Goal: Task Accomplishment & Management: Manage account settings

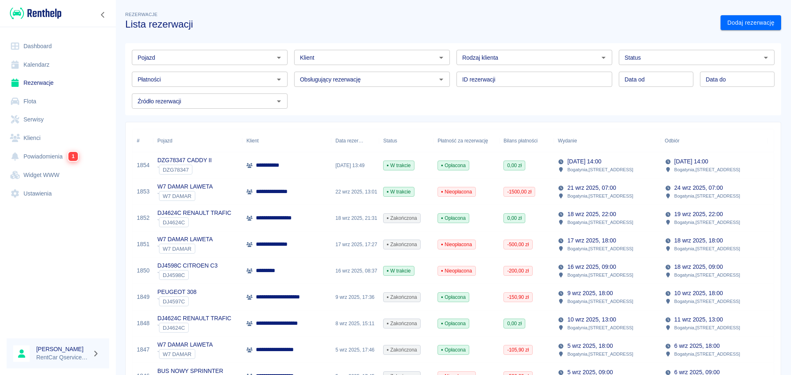
click at [223, 56] on input "Pojazd" at bounding box center [202, 57] width 137 height 10
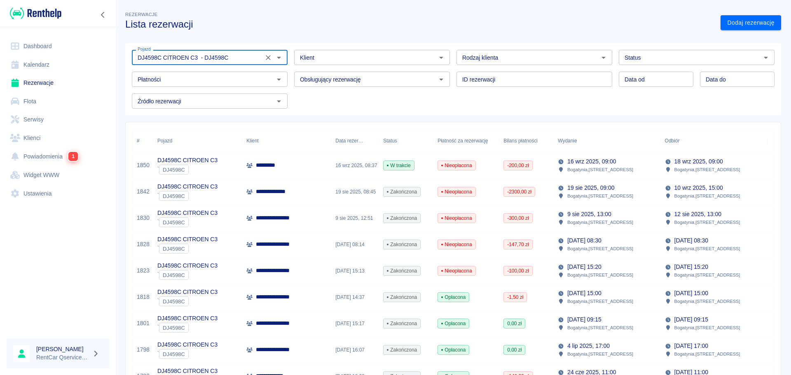
type input "DJ4598C CITROEN C3 - DJ4598C"
click at [268, 166] on p "*********" at bounding box center [272, 165] width 32 height 9
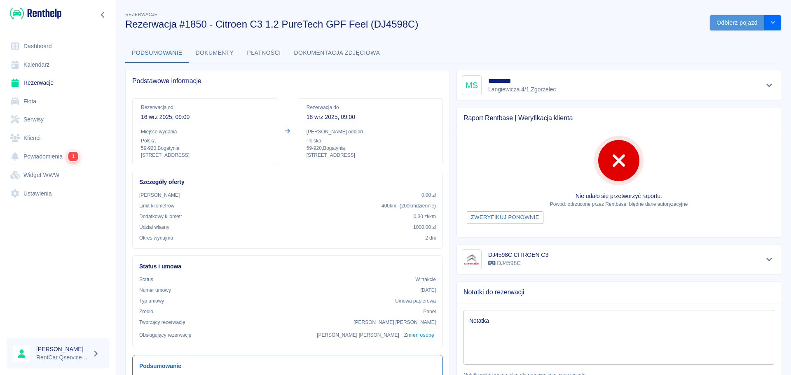
click at [746, 21] on button "Odbierz pojazd" at bounding box center [737, 22] width 55 height 15
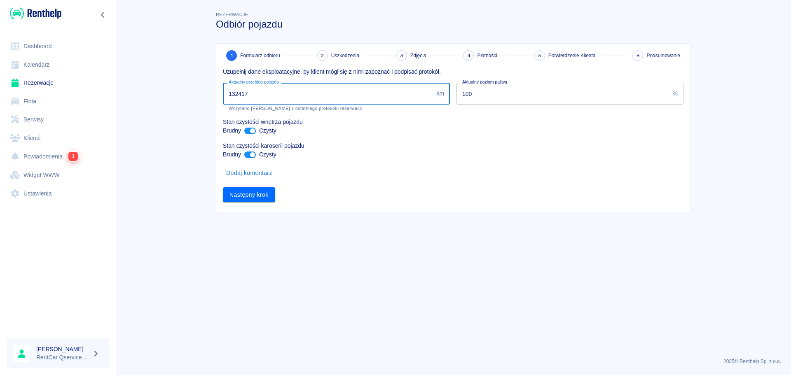
click at [303, 92] on input "132417" at bounding box center [328, 94] width 210 height 22
click at [285, 95] on input "132417" at bounding box center [328, 94] width 210 height 22
type input "133473"
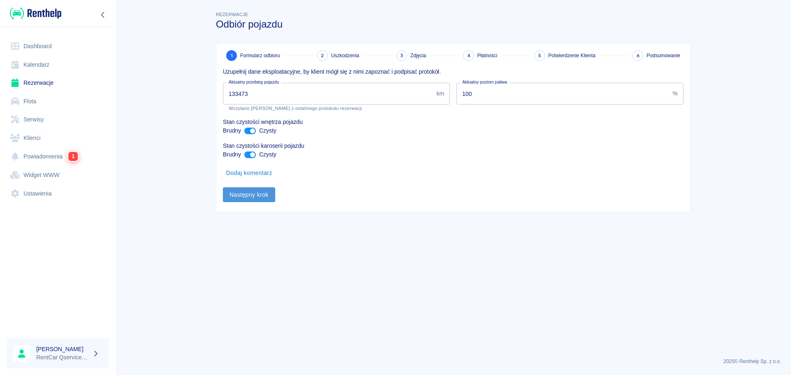
click at [252, 192] on button "Następny krok" at bounding box center [249, 194] width 52 height 15
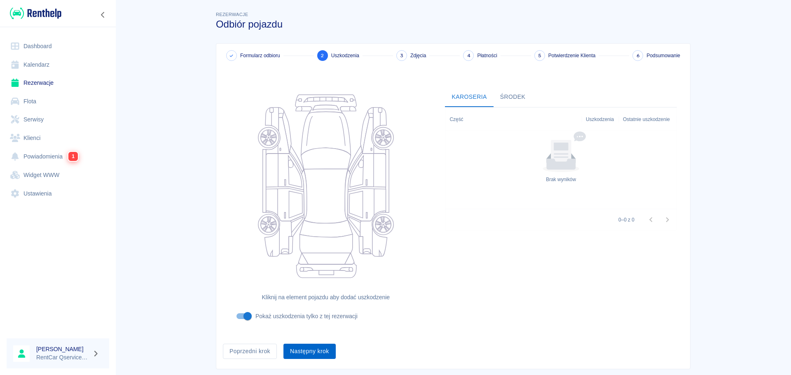
click at [303, 355] on button "Następny krok" at bounding box center [309, 351] width 52 height 15
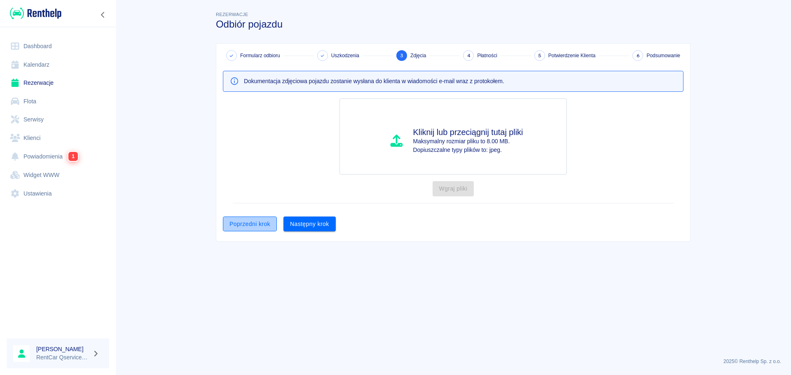
click at [264, 224] on button "Poprzedni krok" at bounding box center [250, 224] width 54 height 15
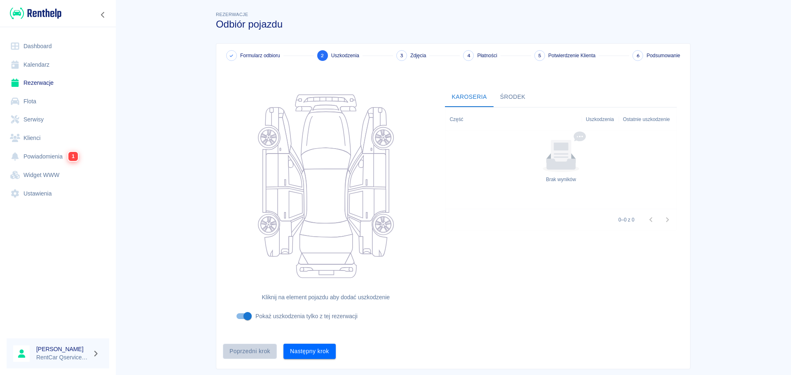
click at [250, 352] on button "Poprzedni krok" at bounding box center [250, 351] width 54 height 15
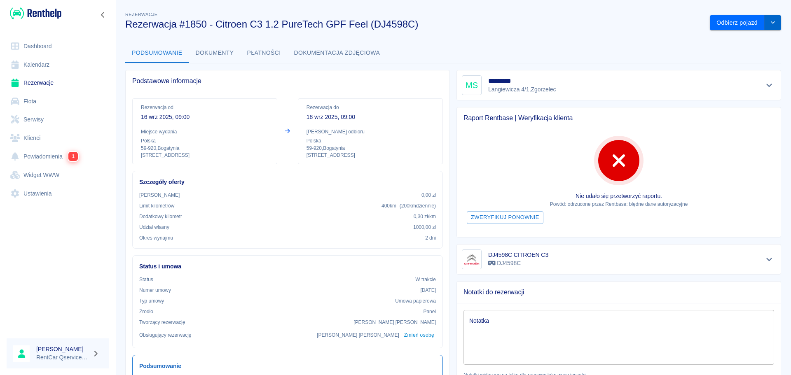
click at [769, 23] on icon "drop-down" at bounding box center [772, 22] width 7 height 5
click at [736, 42] on li "Przedłuż rezerwację" at bounding box center [739, 40] width 70 height 14
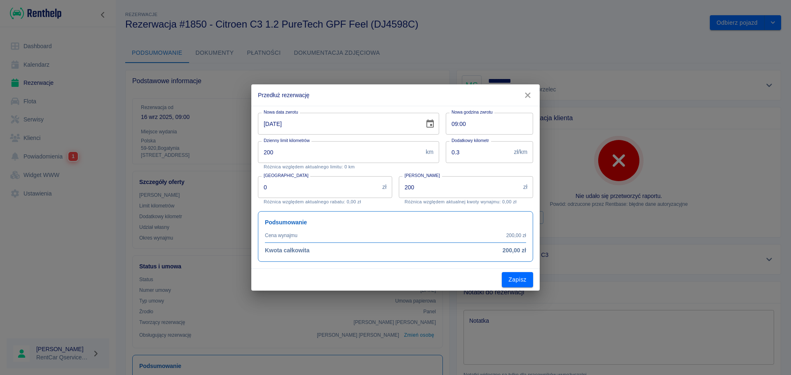
click at [269, 124] on input "[DATE]" at bounding box center [338, 124] width 161 height 22
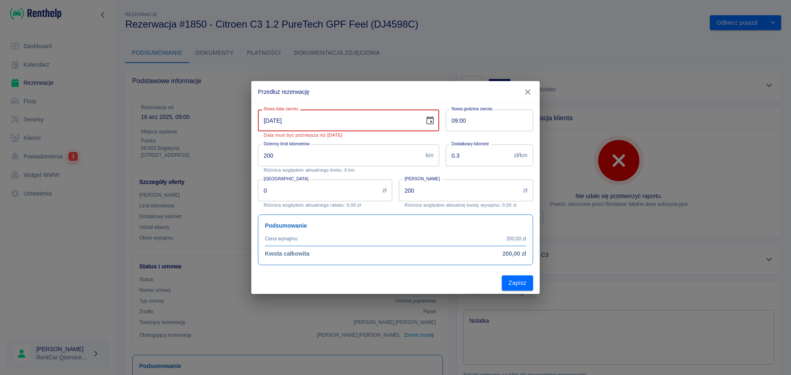
type input "[DATE]"
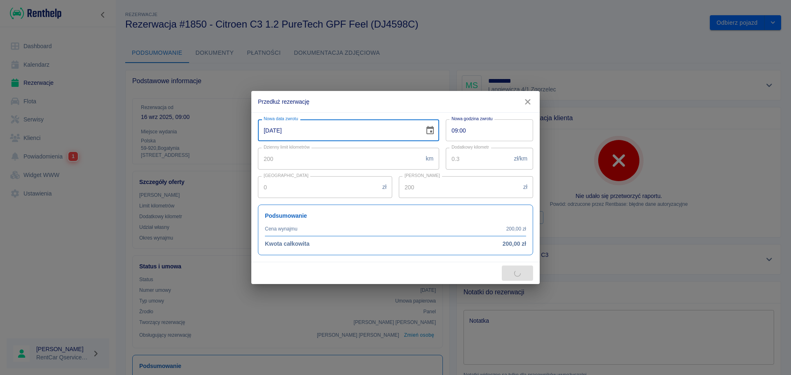
type input "800"
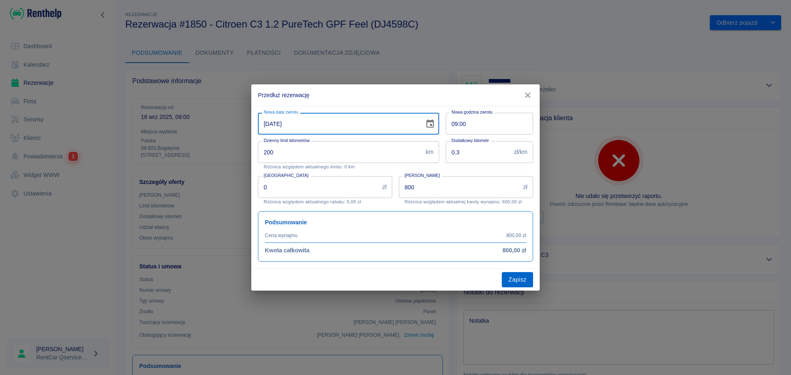
type input "[DATE]"
click at [512, 279] on button "Zapisz" at bounding box center [517, 279] width 31 height 15
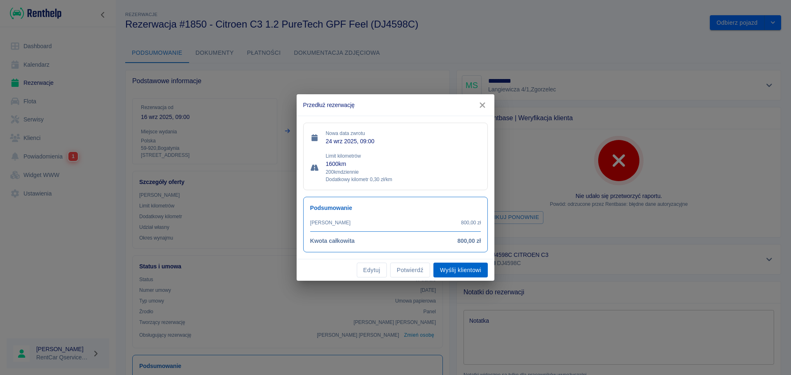
click at [467, 269] on button "Wyślij klientowi" at bounding box center [460, 270] width 54 height 15
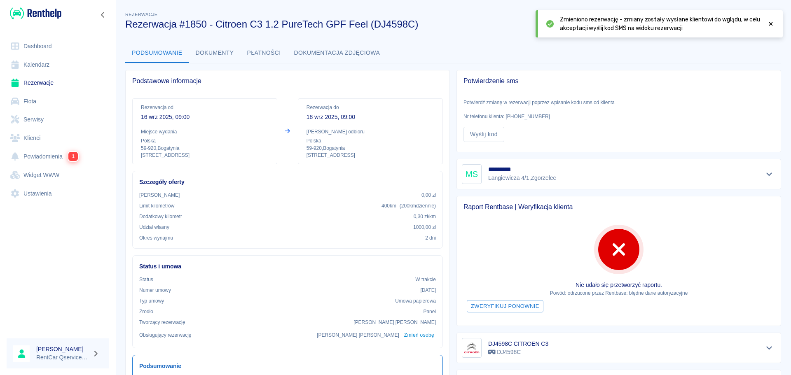
click at [770, 25] on icon at bounding box center [770, 24] width 7 height 6
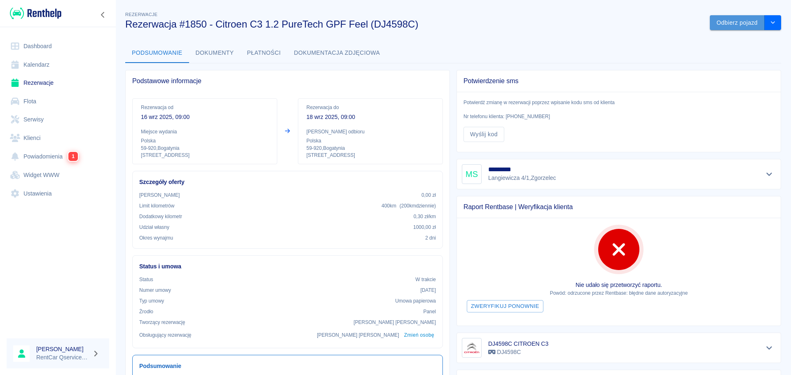
click at [729, 23] on button "Odbierz pojazd" at bounding box center [737, 22] width 55 height 15
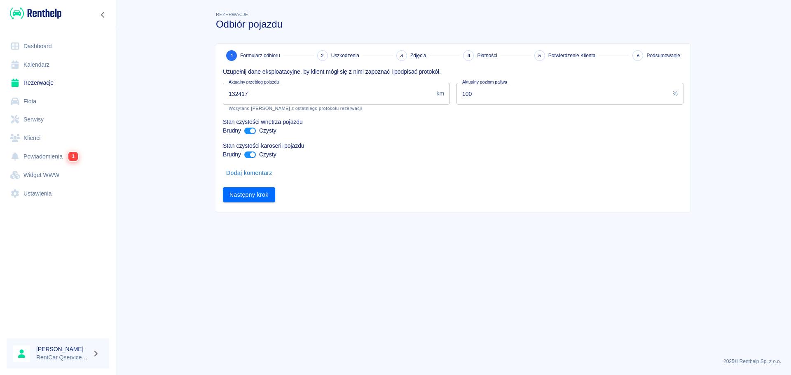
click at [281, 87] on input "132417" at bounding box center [328, 94] width 210 height 22
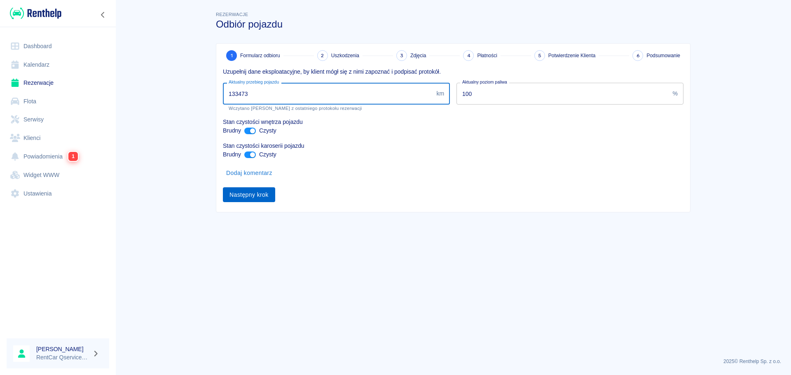
type input "133473"
click at [244, 193] on button "Następny krok" at bounding box center [249, 194] width 52 height 15
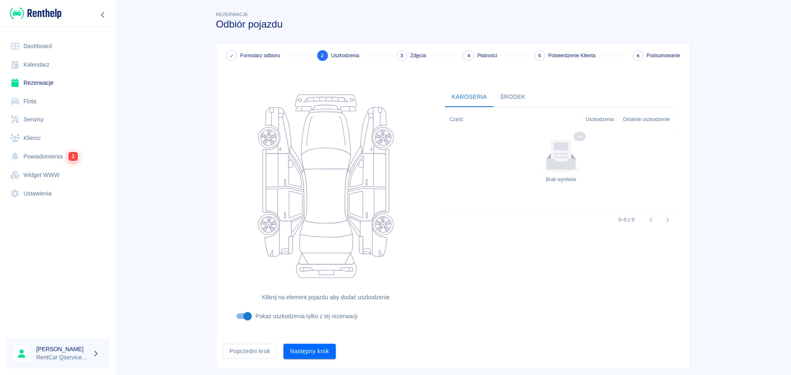
click at [303, 353] on button "Następny krok" at bounding box center [309, 351] width 52 height 15
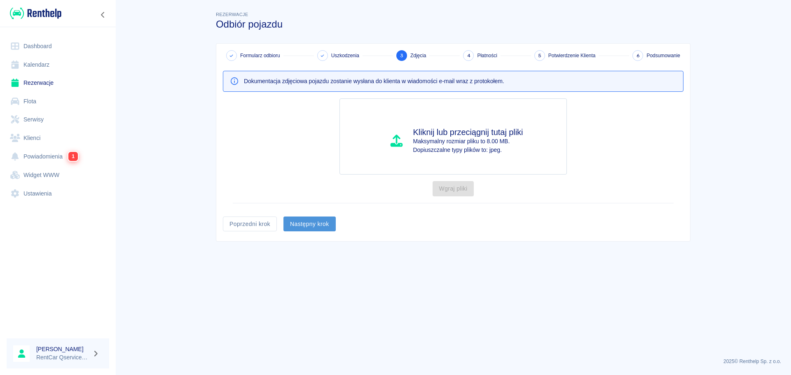
click at [319, 222] on button "Następny krok" at bounding box center [309, 224] width 52 height 15
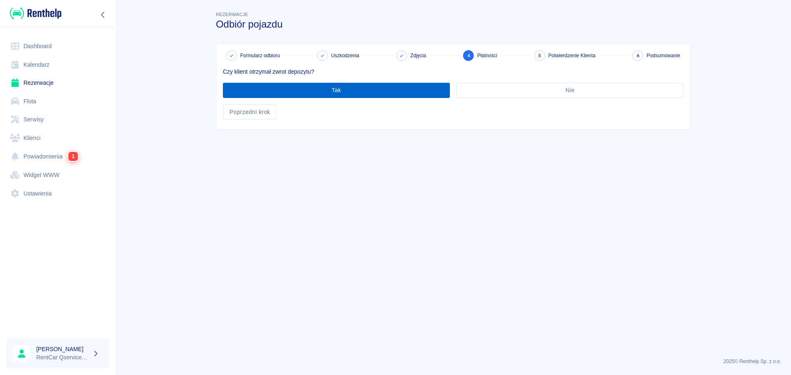
click at [339, 91] on button "Tak" at bounding box center [336, 90] width 227 height 15
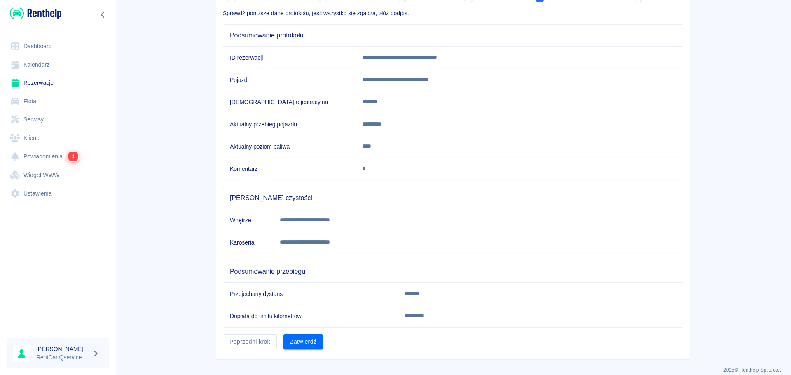
scroll to position [67, 0]
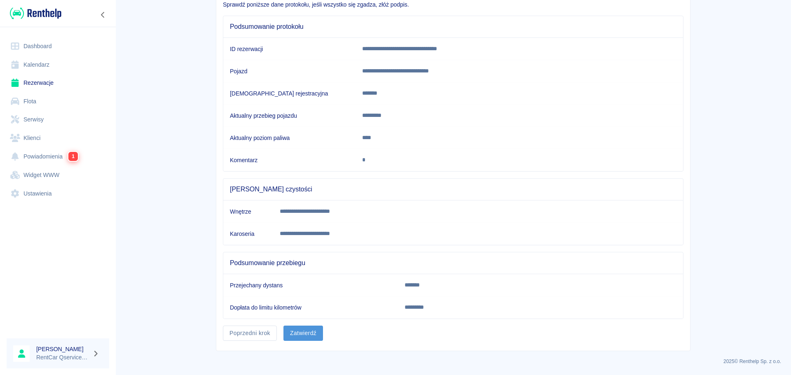
click at [303, 332] on button "Zatwierdź" at bounding box center [303, 333] width 40 height 15
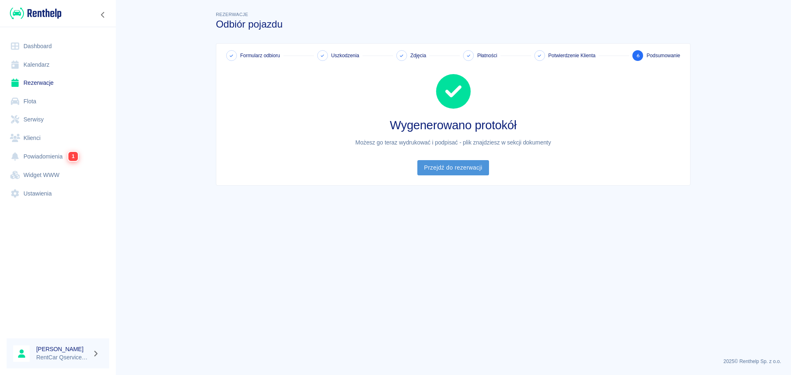
click at [458, 168] on link "Przejdź do rezerwacji" at bounding box center [452, 167] width 71 height 15
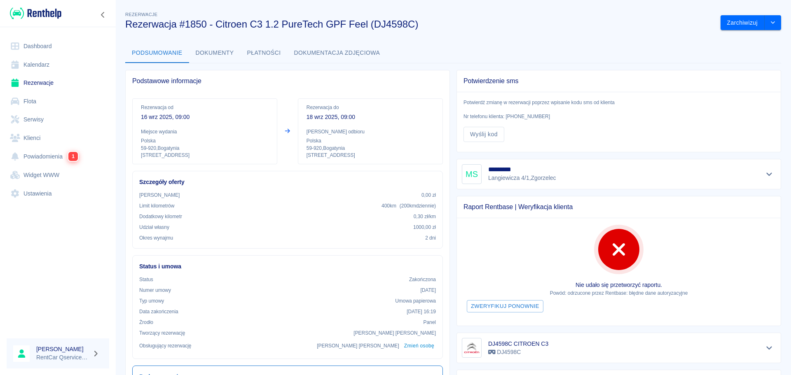
click at [219, 54] on button "Dokumenty" at bounding box center [214, 53] width 51 height 20
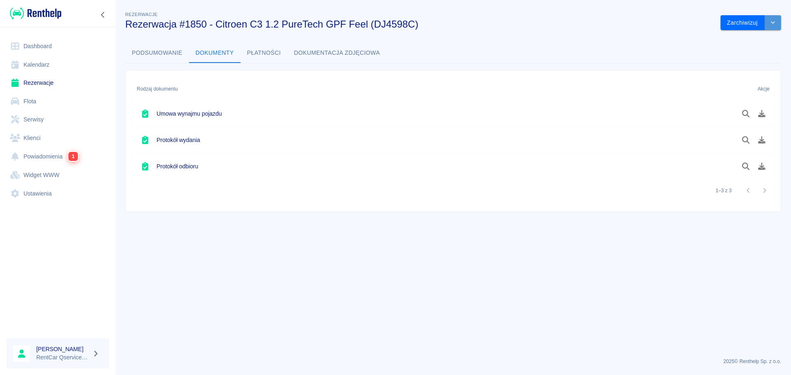
click at [774, 24] on icon "drop-down" at bounding box center [772, 22] width 7 height 5
click at [659, 35] on div "Rezerwacje Rezerwacja #1850 - Citroen C3 1.2 PureTech GPF Feel (DJ4598C) Zarchi…" at bounding box center [453, 107] width 676 height 209
click at [186, 121] on div "Umowa wynajmu pojazdu" at bounding box center [179, 113] width 85 height 16
click at [772, 23] on icon "drop-down" at bounding box center [773, 22] width 4 height 2
drag, startPoint x: 554, startPoint y: 147, endPoint x: 548, endPoint y: 144, distance: 7.6
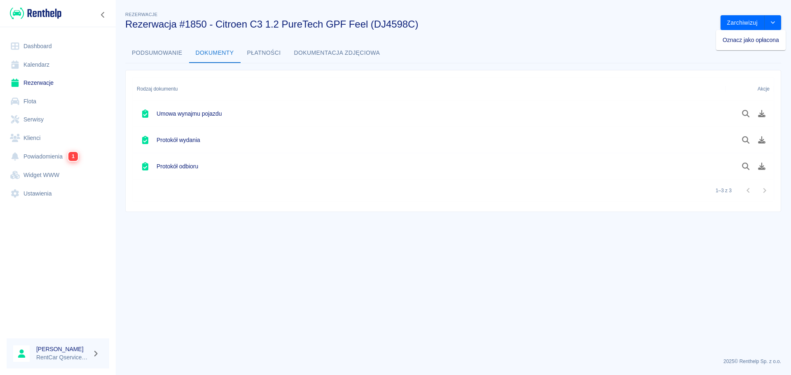
click at [554, 147] on div "Protokół wydania" at bounding box center [429, 140] width 593 height 26
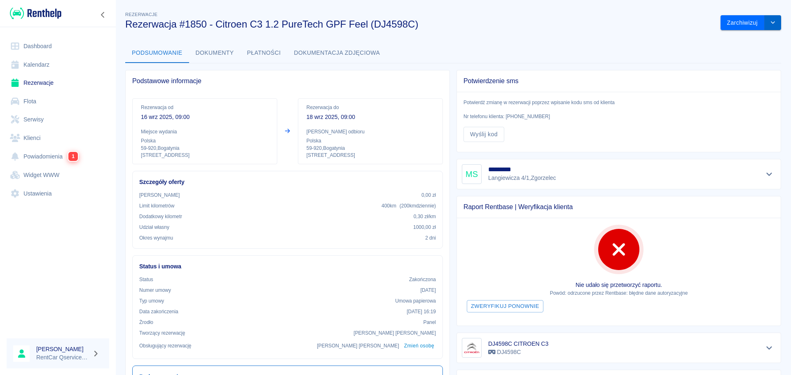
click at [769, 25] on icon "drop-down" at bounding box center [772, 22] width 7 height 5
click at [212, 52] on button "Dokumenty" at bounding box center [214, 53] width 51 height 20
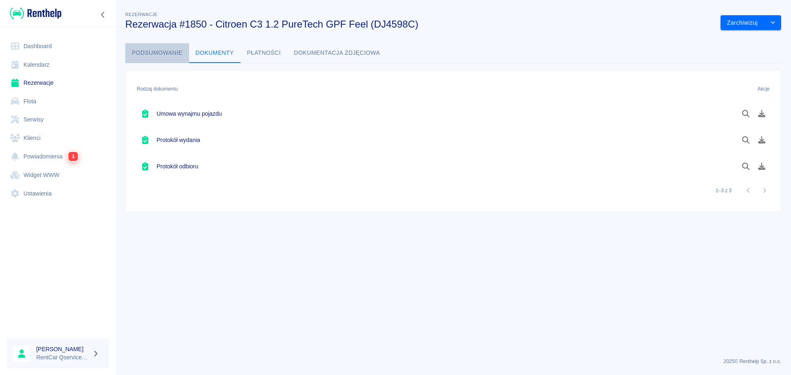
click at [164, 52] on button "Podsumowanie" at bounding box center [157, 53] width 64 height 20
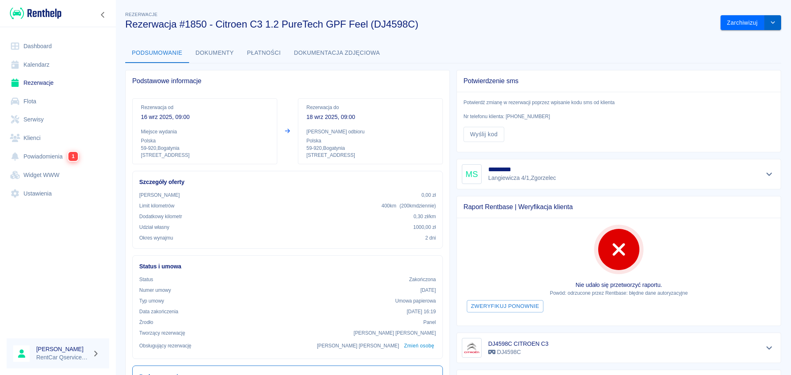
click at [769, 25] on icon "drop-down" at bounding box center [772, 22] width 7 height 5
click at [219, 53] on button "Dokumenty" at bounding box center [214, 53] width 51 height 20
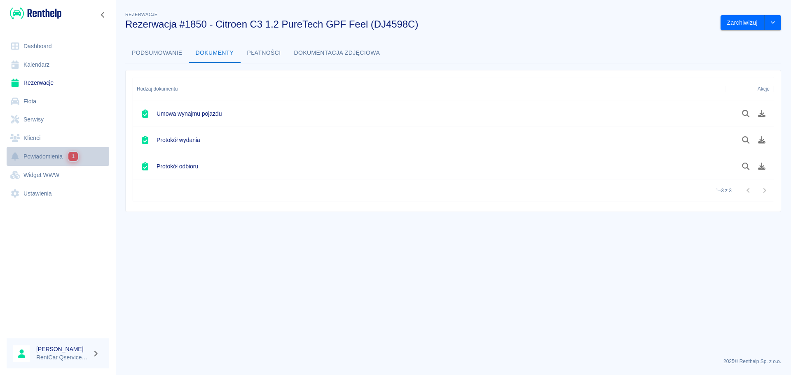
click at [44, 158] on link "Powiadomienia 1" at bounding box center [58, 156] width 103 height 19
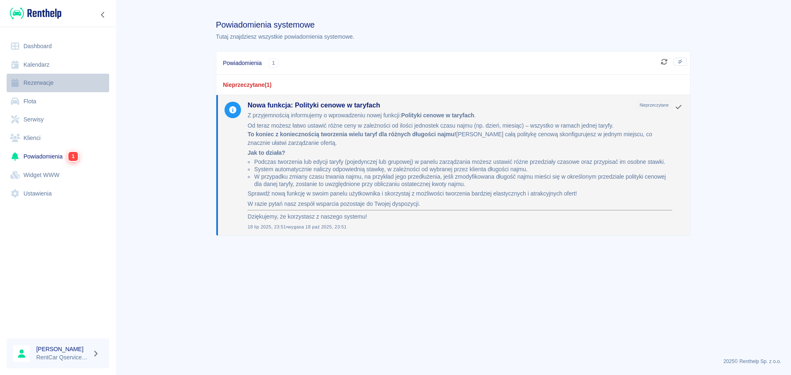
click at [34, 84] on link "Rezerwacje" at bounding box center [58, 83] width 103 height 19
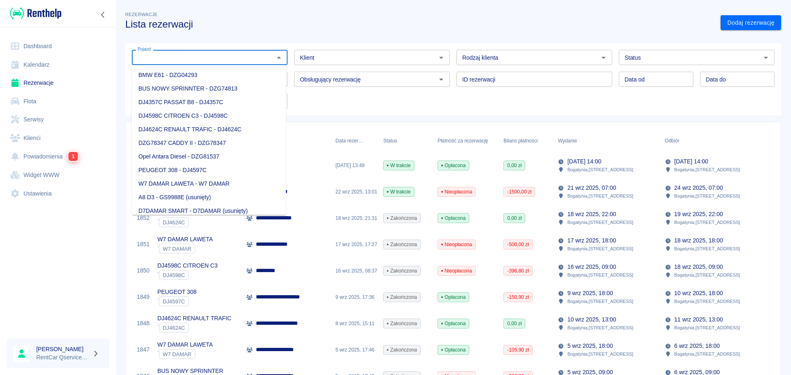
click at [190, 54] on input "Pojazd" at bounding box center [202, 57] width 137 height 10
click at [191, 114] on li "DJ4598C CITROEN C3 - DJ4598C" at bounding box center [209, 116] width 154 height 14
type input "DJ4598C CITROEN C3 - DJ4598C"
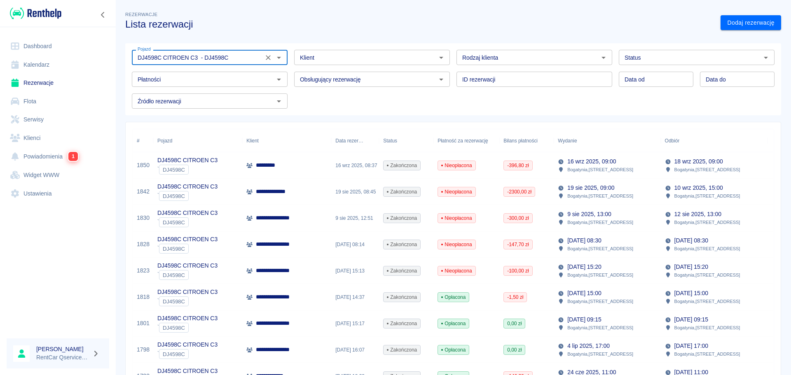
click at [295, 166] on div "*********" at bounding box center [286, 165] width 89 height 26
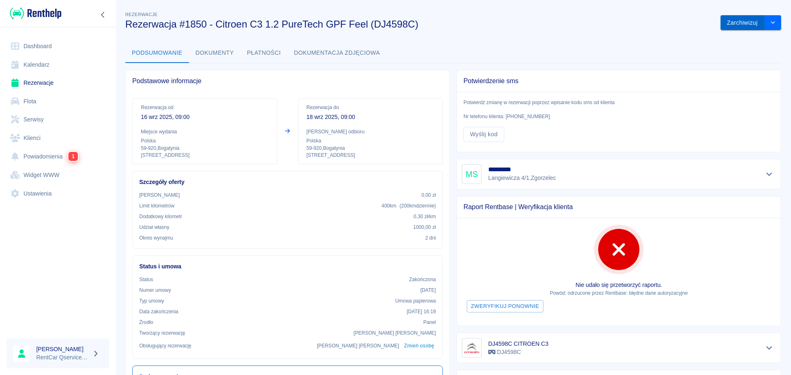
click at [740, 23] on button "Zarchiwizuj" at bounding box center [742, 22] width 44 height 15
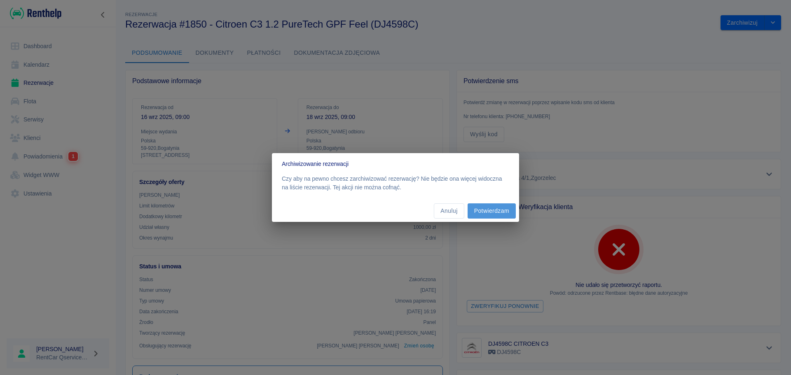
click at [483, 211] on button "Potwierdzam" at bounding box center [492, 210] width 48 height 15
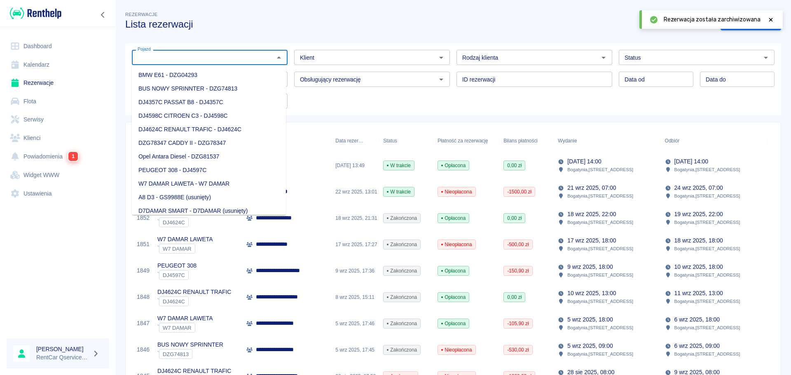
click at [235, 56] on input "Pojazd" at bounding box center [202, 57] width 137 height 10
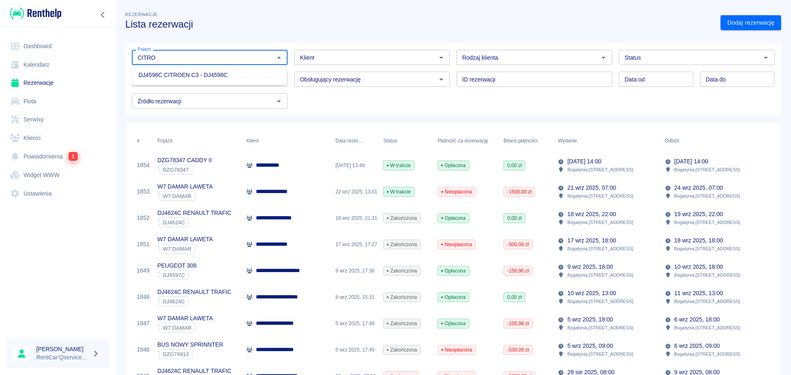
click at [215, 75] on li "DJ4598C CITROEN C3 - DJ4598C" at bounding box center [209, 75] width 154 height 14
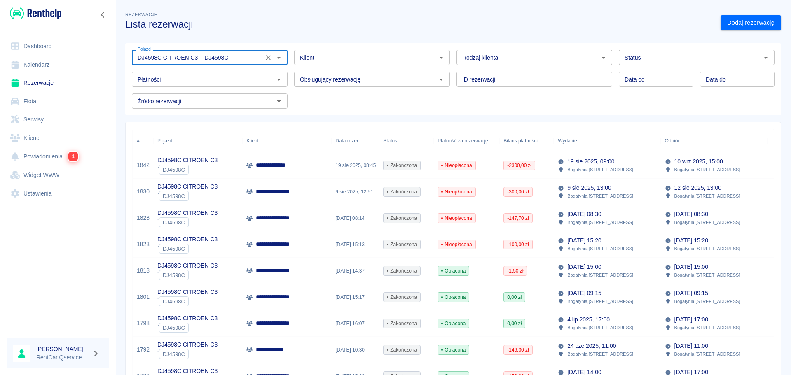
click at [247, 56] on input "DJ4598C CITROEN C3 - DJ4598C" at bounding box center [197, 57] width 126 height 10
click at [43, 80] on link "Rezerwacje" at bounding box center [58, 83] width 103 height 19
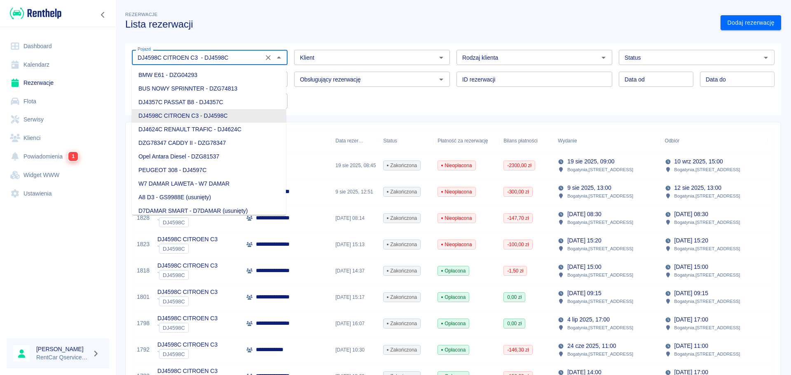
click at [240, 59] on input "DJ4598C CITROEN C3 - DJ4598C" at bounding box center [197, 57] width 126 height 10
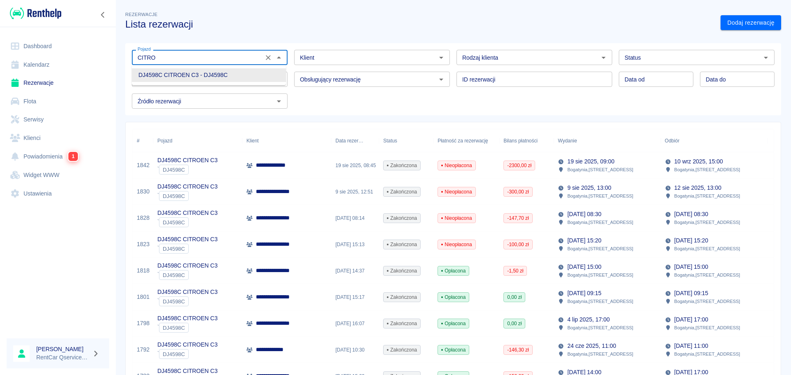
click at [230, 75] on li "DJ4598C CITROEN C3 - DJ4598C" at bounding box center [209, 75] width 154 height 14
type input "DJ4598C CITROEN C3 - DJ4598C"
click at [278, 56] on icon "Otwórz" at bounding box center [279, 58] width 10 height 10
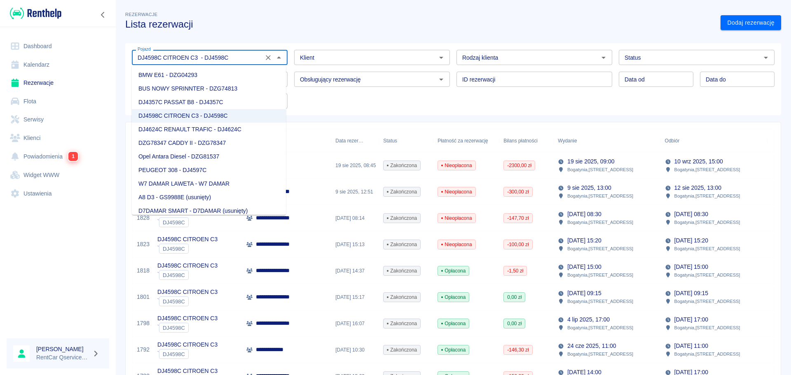
drag, startPoint x: 231, startPoint y: 56, endPoint x: 33, endPoint y: 35, distance: 199.6
click at [33, 35] on div "**********" at bounding box center [395, 187] width 791 height 375
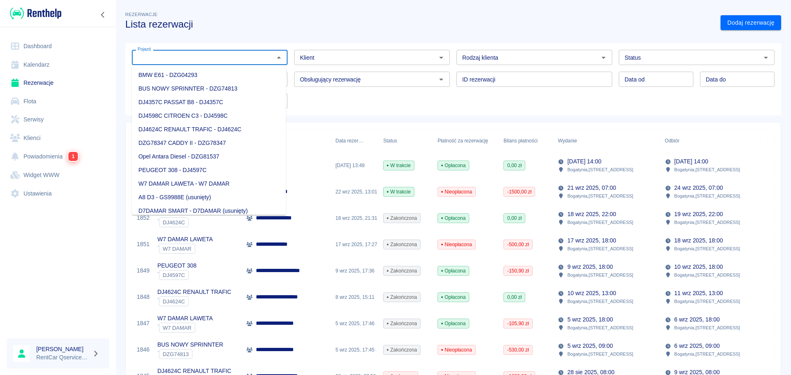
click at [379, 108] on div "Pojazd Pojazd Klient Klient Rodzaj klienta Rodzaj klienta Status Status Płatnoś…" at bounding box center [449, 75] width 649 height 65
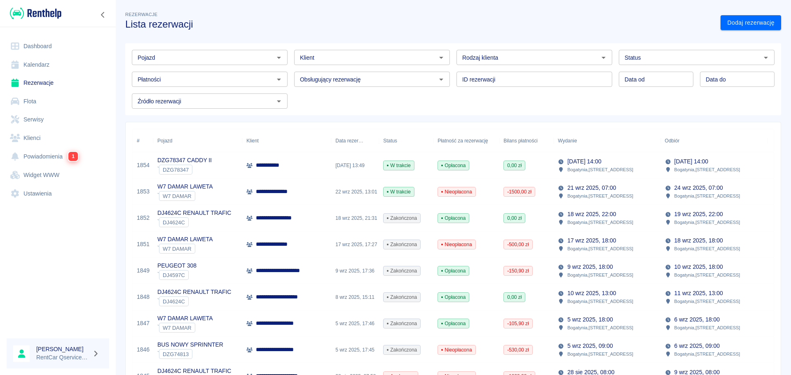
click at [43, 82] on link "Rezerwacje" at bounding box center [58, 83] width 103 height 19
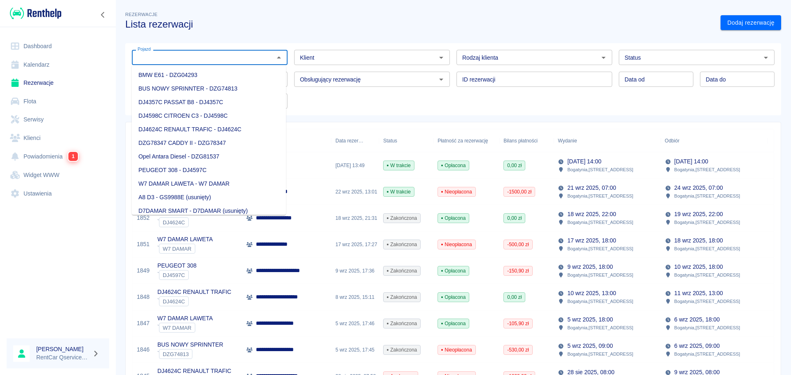
click at [191, 59] on input "Pojazd" at bounding box center [202, 57] width 137 height 10
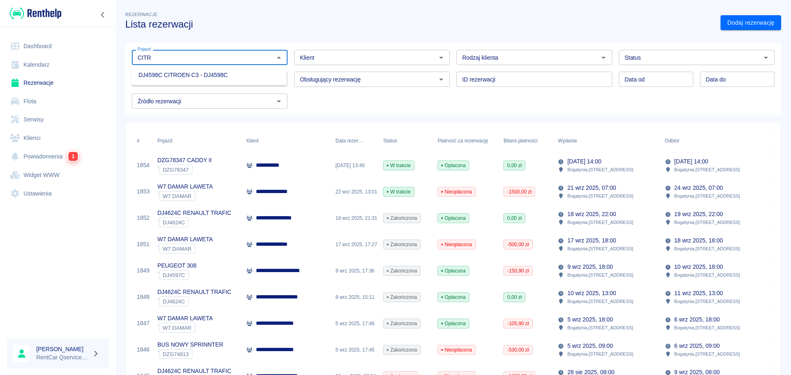
click at [175, 75] on li "DJ4598C CITROEN C3 - DJ4598C" at bounding box center [209, 75] width 154 height 14
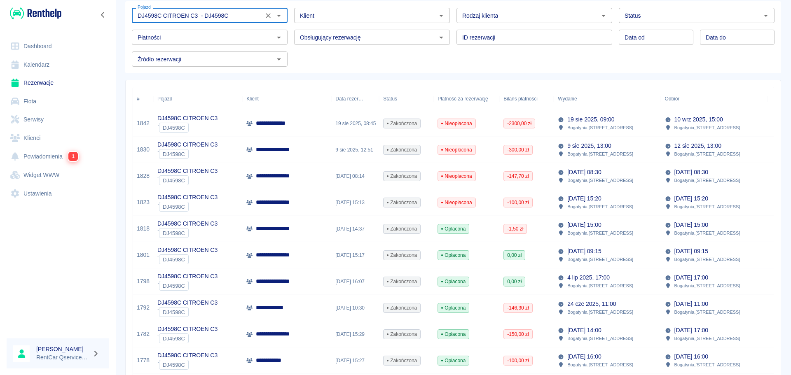
scroll to position [40, 0]
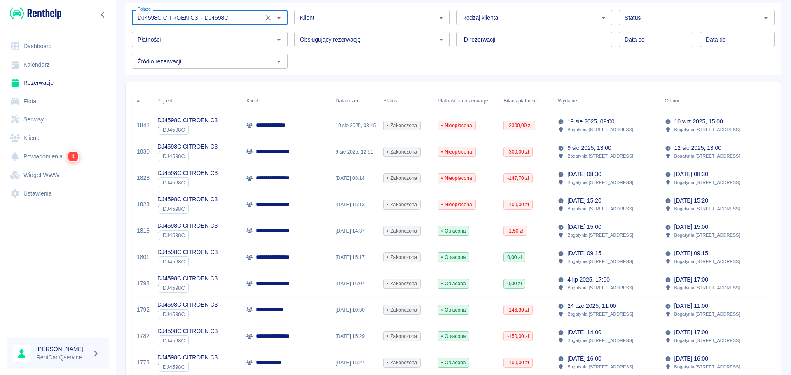
type input "DJ4598C CITROEN C3 - DJ4598C"
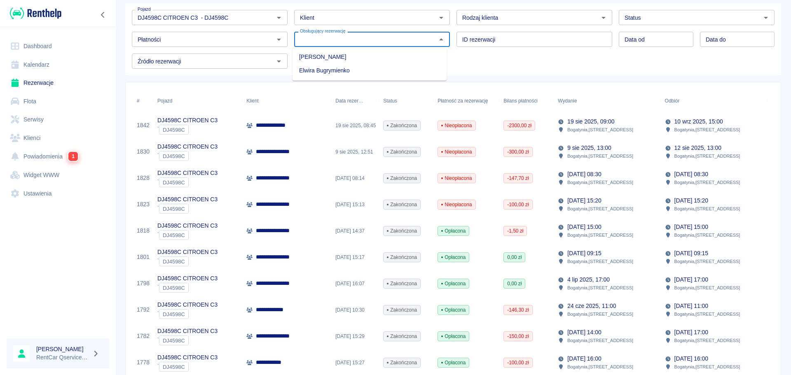
click at [381, 42] on input "Obsługujący rezerwację" at bounding box center [365, 39] width 137 height 10
click at [514, 63] on div "Pojazd DJ4598C CITROEN C3 - DJ4598C Pojazd Klient Klient Rodzaj klienta Rodzaj …" at bounding box center [449, 35] width 649 height 65
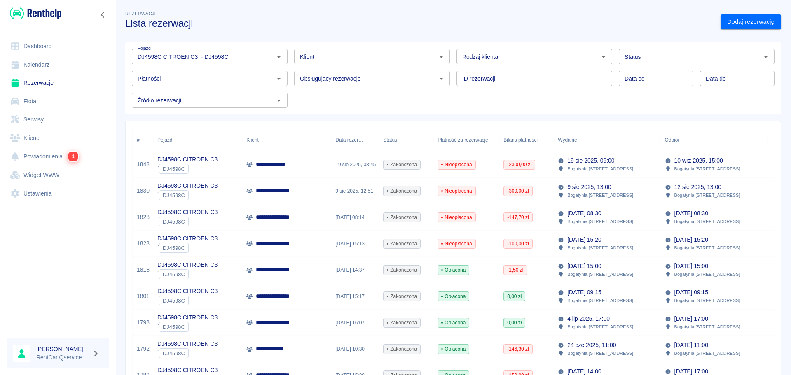
scroll to position [0, 0]
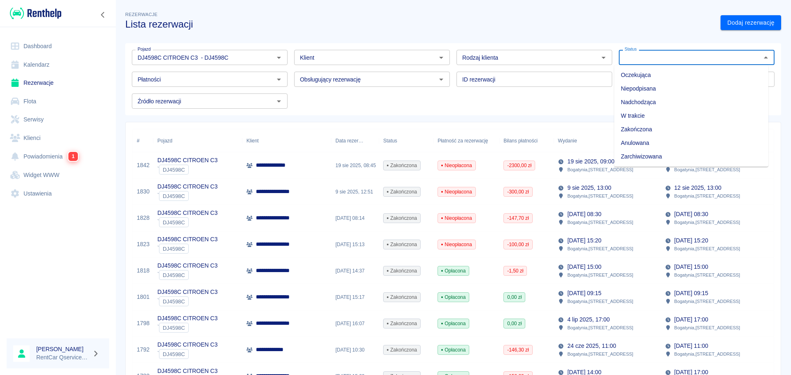
click at [639, 61] on input "Status" at bounding box center [689, 57] width 137 height 10
click at [656, 130] on li "Zakończona" at bounding box center [691, 130] width 154 height 14
click at [659, 60] on input "Zakończona" at bounding box center [684, 57] width 126 height 10
click at [657, 75] on li "Oczekująca" at bounding box center [691, 75] width 154 height 14
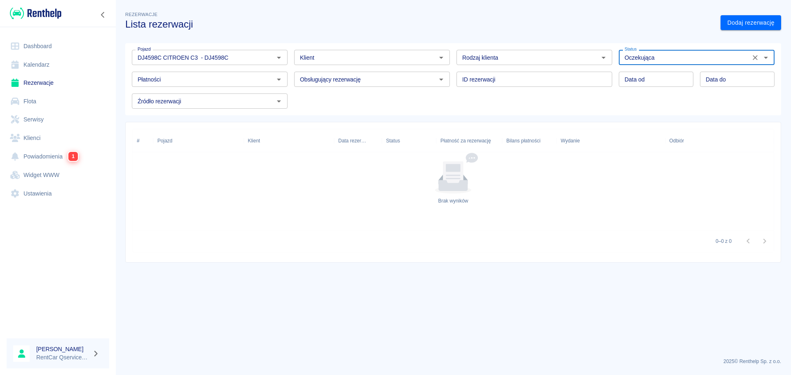
click at [662, 59] on input "Oczekująca" at bounding box center [684, 57] width 126 height 10
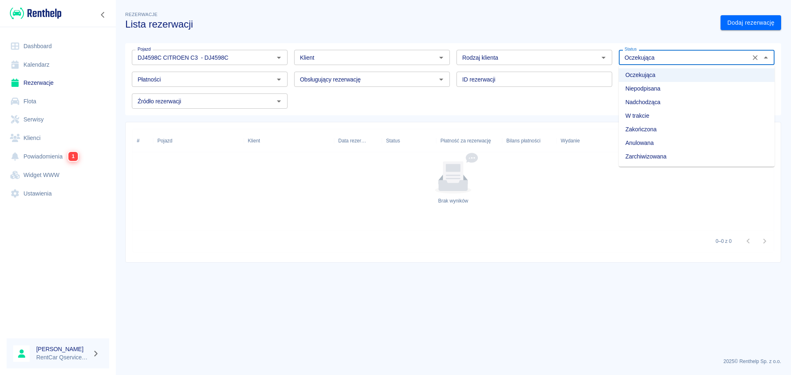
click at [657, 88] on li "Niepodpisana" at bounding box center [697, 89] width 156 height 14
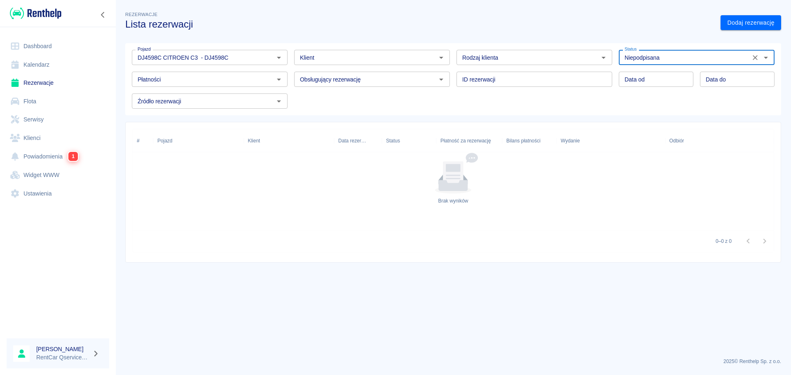
click at [671, 57] on input "Niepodpisana" at bounding box center [684, 57] width 126 height 10
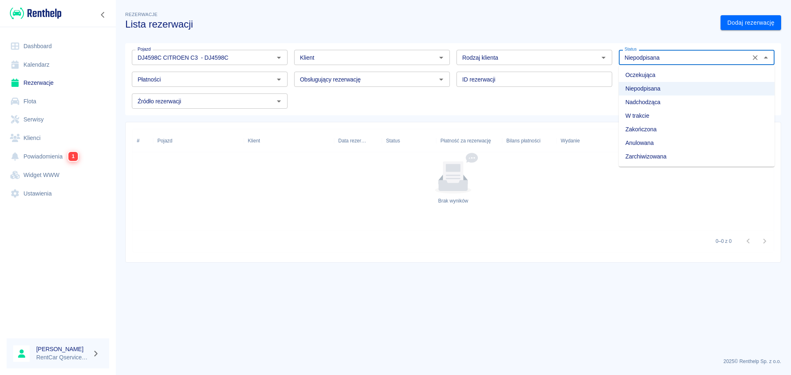
click at [666, 100] on li "Nadchodząca" at bounding box center [697, 103] width 156 height 14
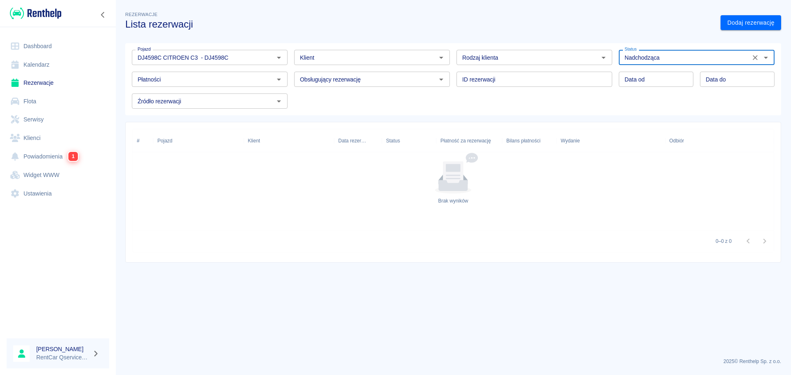
click at [682, 58] on input "Nadchodząca" at bounding box center [684, 57] width 126 height 10
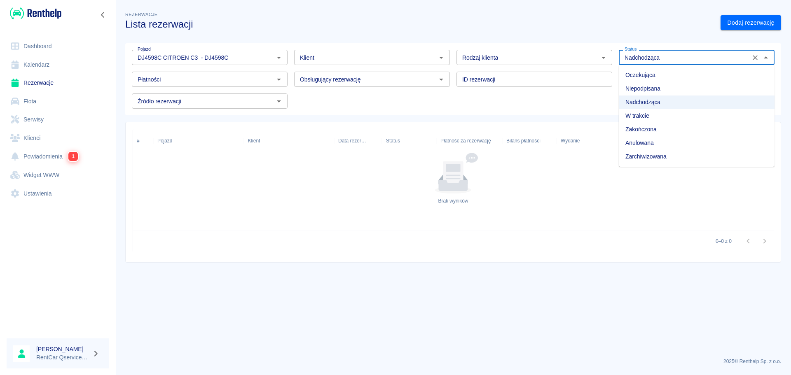
click at [678, 115] on li "W trakcie" at bounding box center [697, 116] width 156 height 14
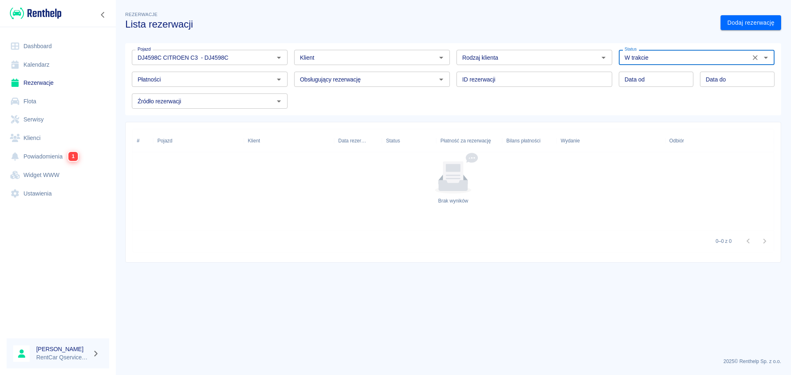
click at [684, 59] on input "W trakcie" at bounding box center [684, 57] width 126 height 10
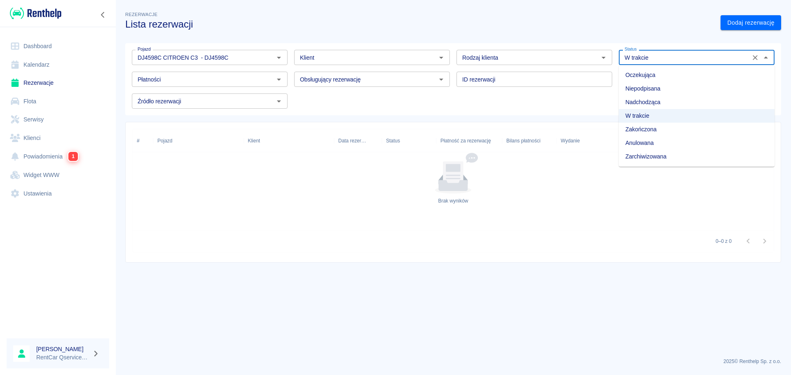
click at [674, 130] on li "Zakończona" at bounding box center [697, 130] width 156 height 14
type input "Zakończona"
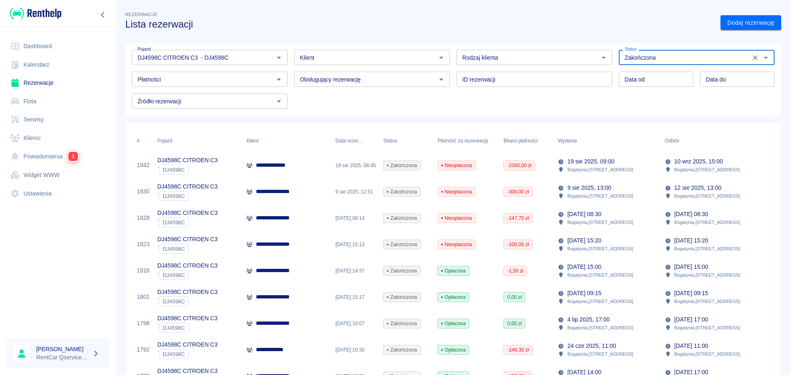
click at [657, 56] on input "Zakończona" at bounding box center [684, 57] width 126 height 10
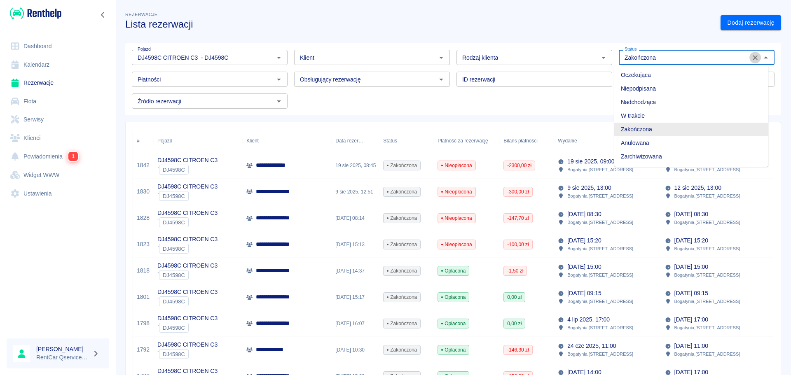
click at [753, 59] on icon "Wyczyść" at bounding box center [755, 57] width 5 height 5
click at [690, 28] on h3 "Lista rezerwacji" at bounding box center [419, 25] width 589 height 12
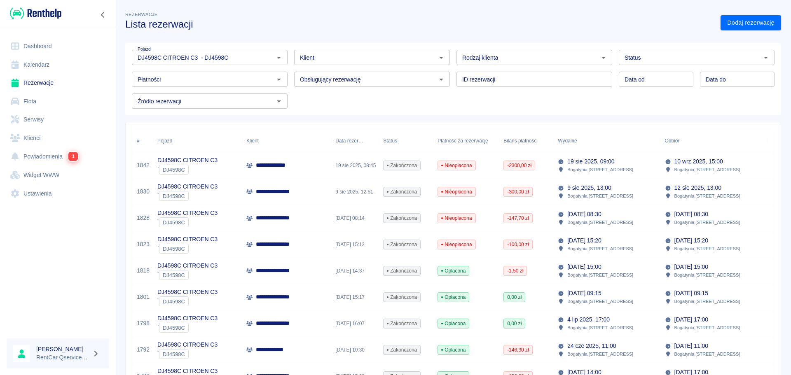
click at [321, 59] on input "Klient" at bounding box center [365, 57] width 137 height 10
click at [330, 74] on li "[PERSON_NAME] ([PHONE_NUMBER])" at bounding box center [369, 75] width 154 height 14
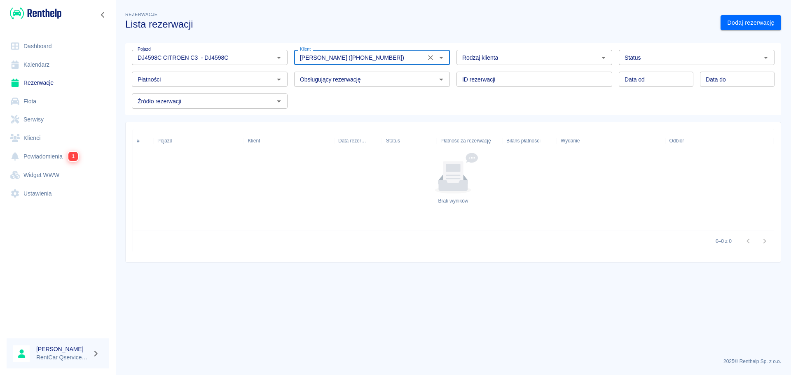
type input "[PERSON_NAME] ([PHONE_NUMBER])"
click at [425, 82] on input "Obsługujący rezerwację" at bounding box center [365, 79] width 137 height 10
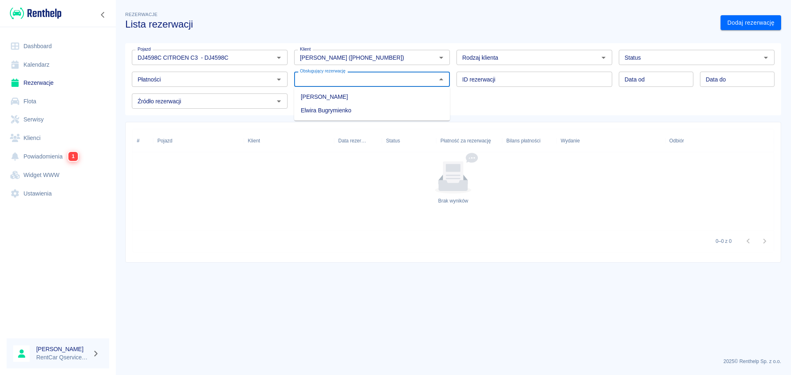
click at [485, 90] on div "Pojazd DJ4598C CITROEN C3 - DJ4598C Pojazd Klient MAJK SOLA ([PHONE_NUMBER]) Kl…" at bounding box center [449, 75] width 649 height 65
click at [170, 78] on input "Płatności" at bounding box center [202, 79] width 137 height 10
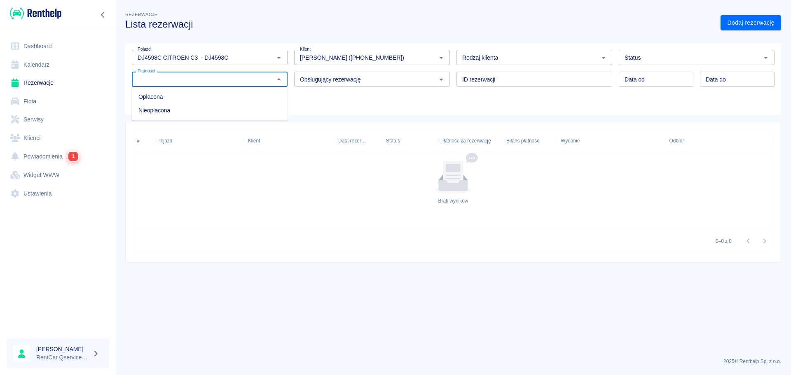
click at [192, 83] on input "Płatności" at bounding box center [202, 79] width 137 height 10
click at [194, 98] on input "Źródło rezerwacji" at bounding box center [202, 101] width 137 height 10
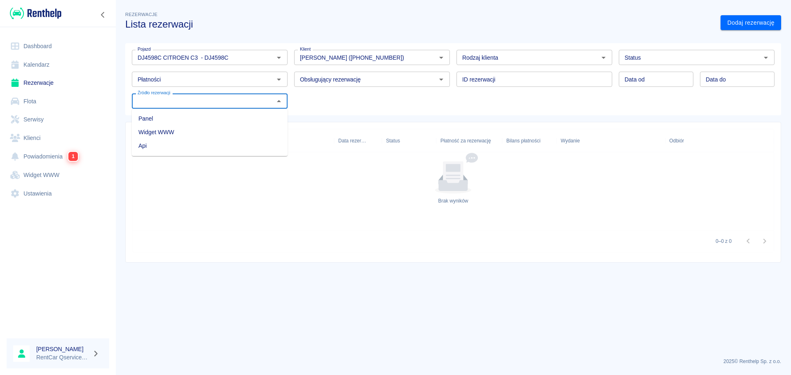
click at [194, 98] on input "Źródło rezerwacji" at bounding box center [202, 101] width 137 height 10
click at [312, 105] on div "Pojazd DJ4598C CITROEN C3 - DJ4598C Pojazd Klient MAJK SOLA ([PHONE_NUMBER]) Kl…" at bounding box center [449, 75] width 649 height 65
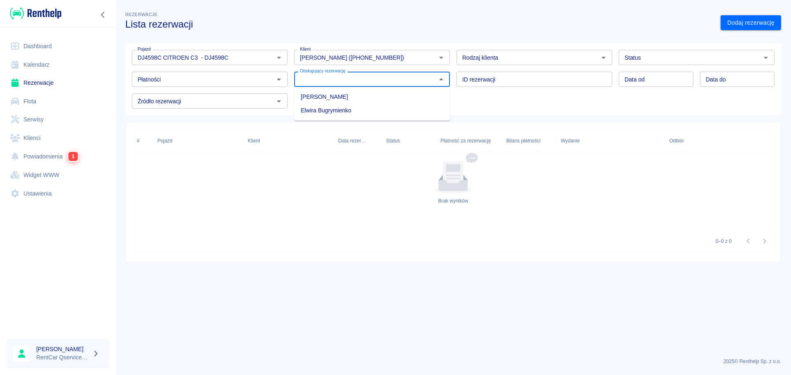
click at [351, 82] on input "Obsługujący rezerwację" at bounding box center [365, 79] width 137 height 10
click at [348, 96] on li "[PERSON_NAME]" at bounding box center [372, 97] width 156 height 14
type input "[PERSON_NAME]"
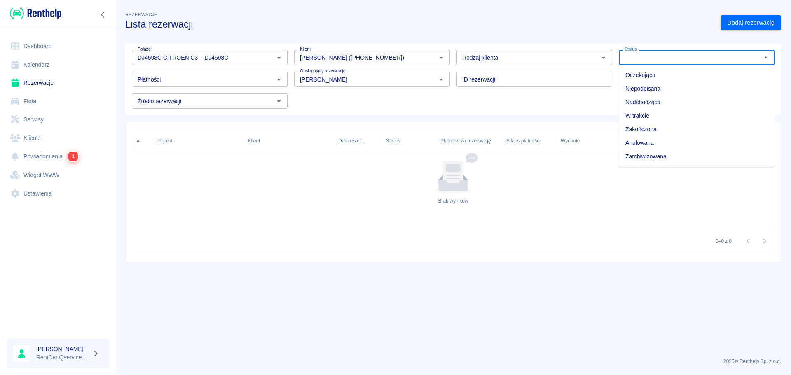
click at [651, 60] on input "Status" at bounding box center [689, 57] width 137 height 10
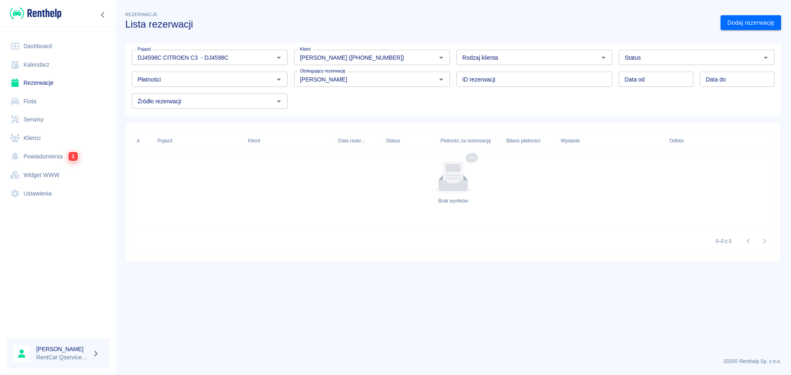
click at [652, 33] on div "Rezerwacje Lista rezerwacji Dodaj rezerwację Pojazd DJ4598C CITROEN C3 - DJ4598…" at bounding box center [453, 133] width 676 height 260
click at [268, 56] on icon "Wyczyść" at bounding box center [268, 58] width 8 height 8
click at [414, 107] on div "Pojazd Pojazd Klient MAJK SOLA ([PHONE_NUMBER]) Klient Rodzaj klienta Rodzaj kl…" at bounding box center [449, 75] width 649 height 65
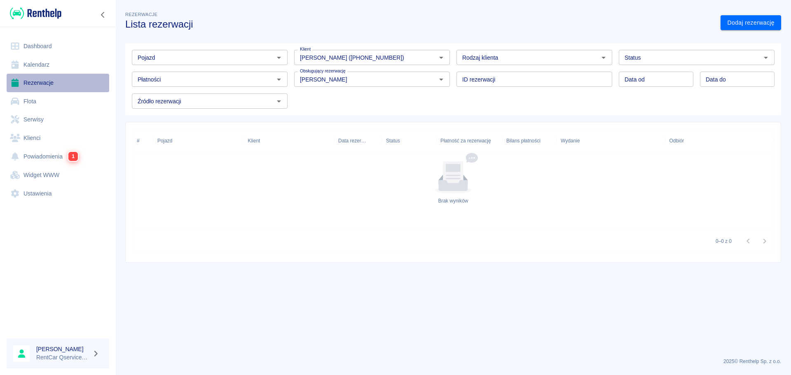
click at [55, 83] on link "Rezerwacje" at bounding box center [58, 83] width 103 height 19
click at [44, 82] on link "Rezerwacje" at bounding box center [58, 83] width 103 height 19
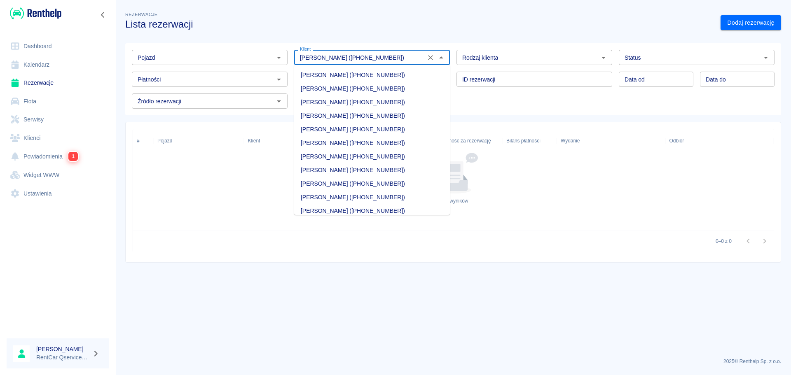
scroll to position [2123, 0]
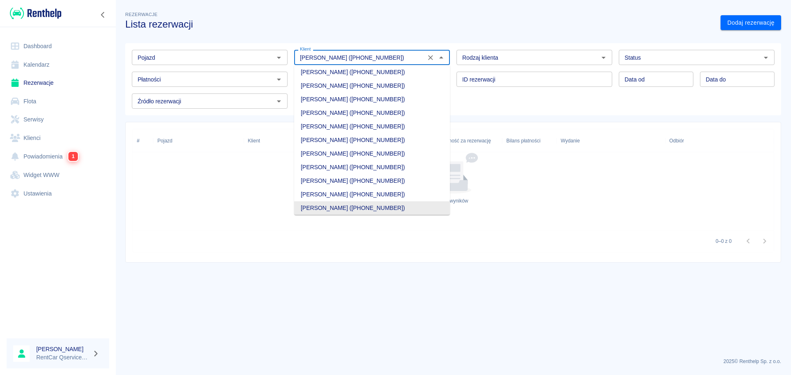
drag, startPoint x: 400, startPoint y: 59, endPoint x: 254, endPoint y: 55, distance: 145.9
click at [259, 55] on div "Pojazd Pojazd Klient MAJK SOLA ([PHONE_NUMBER]) Klient Rodzaj klienta Rodzaj kl…" at bounding box center [449, 75] width 649 height 65
click at [430, 58] on icon "Wyczyść" at bounding box center [430, 57] width 5 height 5
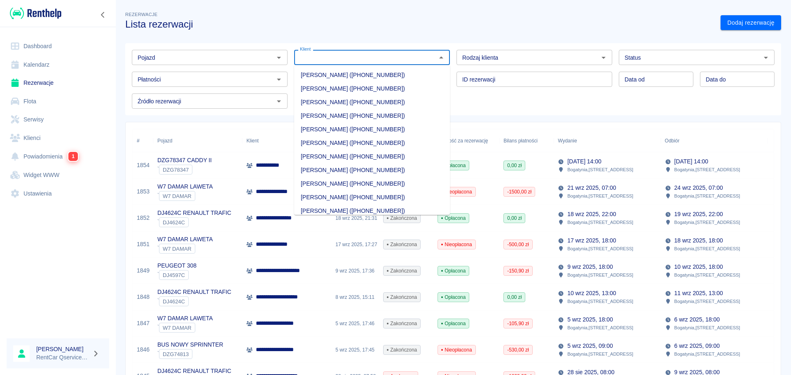
click at [475, 103] on div "Pojazd Pojazd Klient Klient Rodzaj klienta Rodzaj klienta Status Status Płatnoś…" at bounding box center [449, 75] width 649 height 65
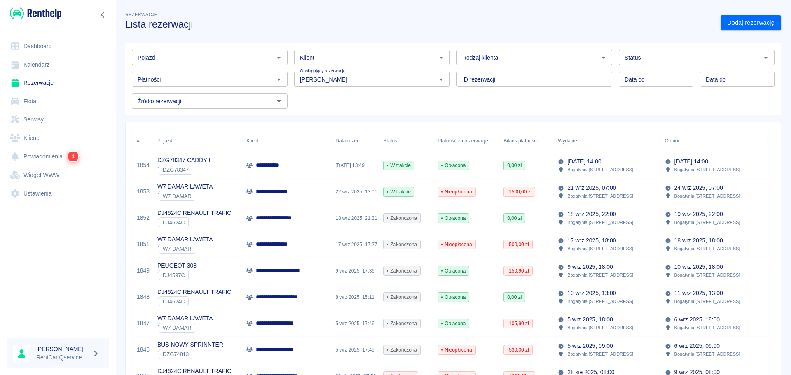
click at [391, 57] on input "Klient" at bounding box center [365, 57] width 137 height 10
click at [308, 75] on li "[PERSON_NAME] ([PHONE_NUMBER])" at bounding box center [369, 75] width 154 height 14
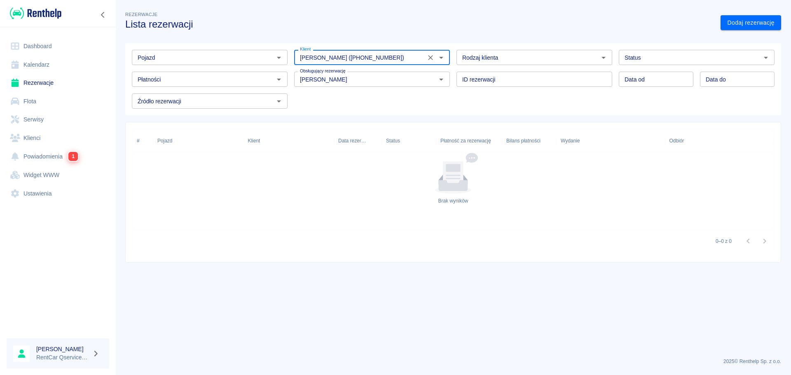
type input "[PERSON_NAME] ([PHONE_NUMBER])"
click at [261, 104] on input "Źródło rezerwacji" at bounding box center [202, 101] width 137 height 10
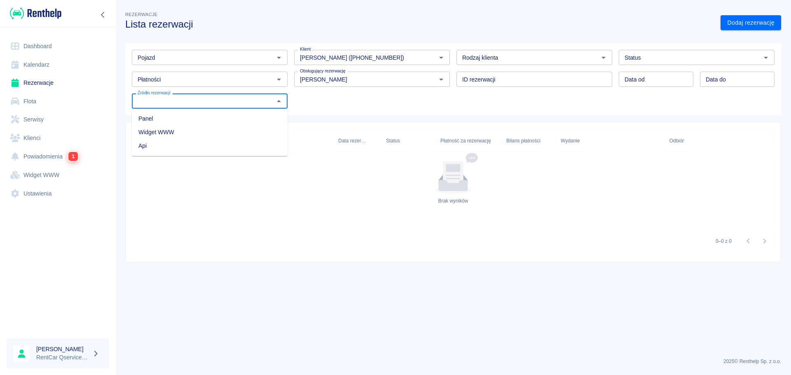
click at [253, 117] on li "Panel" at bounding box center [210, 119] width 156 height 14
click at [251, 102] on input "Panel" at bounding box center [197, 101] width 126 height 10
click at [243, 129] on li "Widget WWW" at bounding box center [210, 133] width 156 height 14
click at [251, 104] on input "Widget WWW" at bounding box center [197, 101] width 126 height 10
click at [234, 144] on li "Api" at bounding box center [210, 146] width 156 height 14
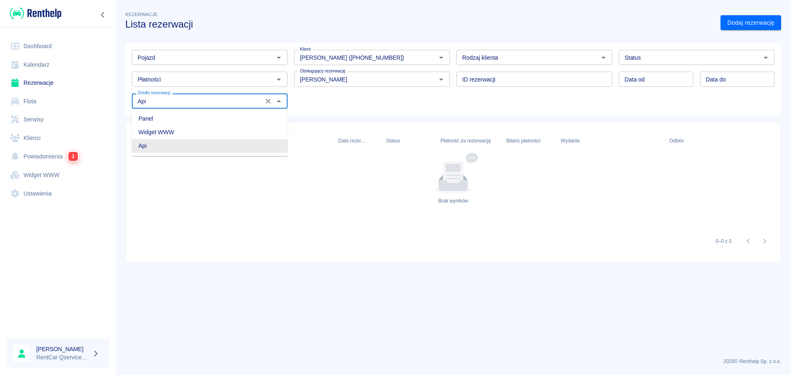
click at [237, 105] on input "Api" at bounding box center [197, 101] width 126 height 10
click at [235, 101] on input "Api" at bounding box center [197, 101] width 126 height 10
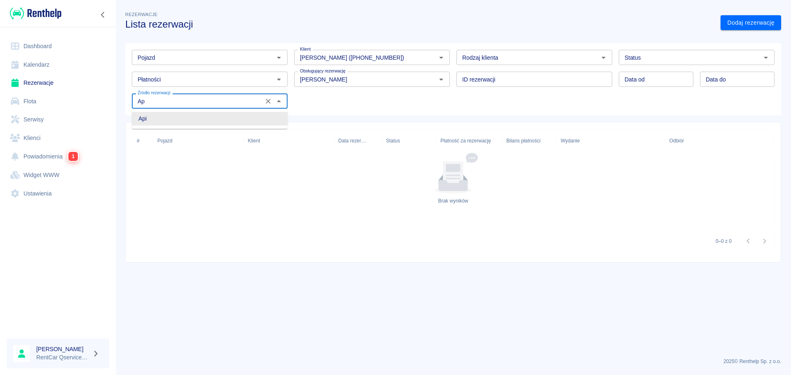
type input "A"
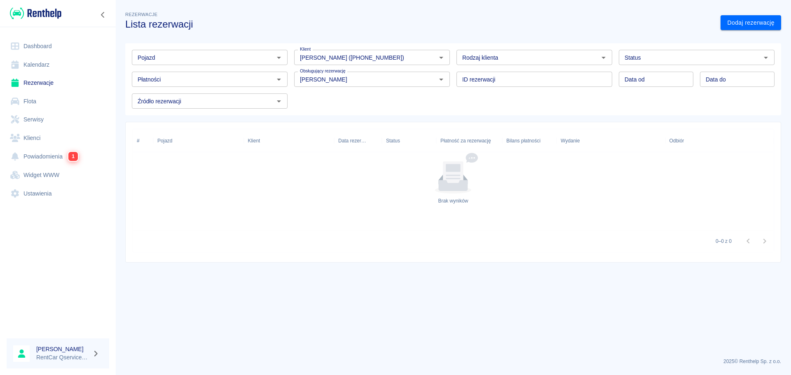
click at [359, 106] on div "Pojazd Pojazd Klient MAJK SOLA ([PHONE_NUMBER]) Klient Rodzaj klienta Rodzaj kl…" at bounding box center [449, 75] width 649 height 65
click at [430, 57] on icon "Wyczyść" at bounding box center [430, 58] width 8 height 8
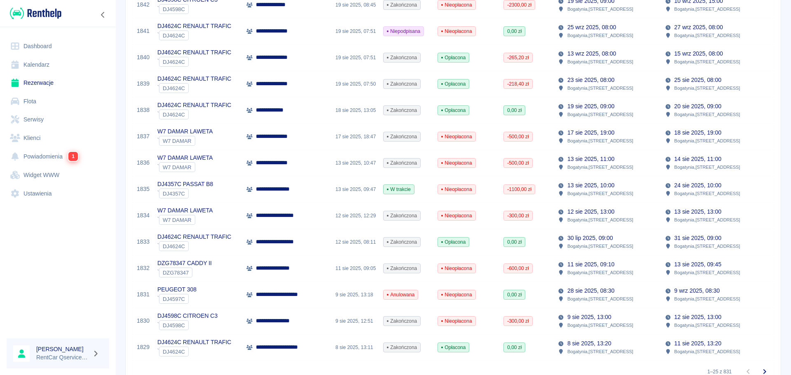
scroll to position [493, 0]
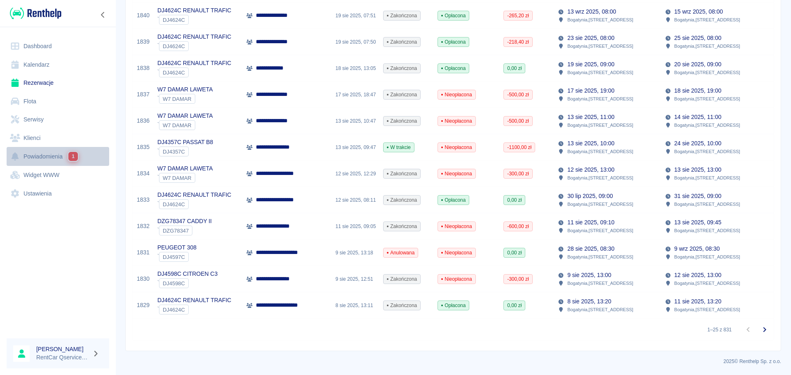
click at [50, 153] on link "Powiadomienia 1" at bounding box center [58, 156] width 103 height 19
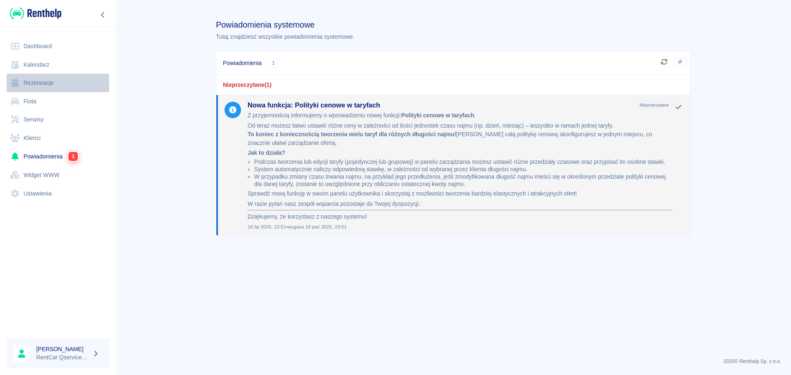
click at [47, 83] on link "Rezerwacje" at bounding box center [58, 83] width 103 height 19
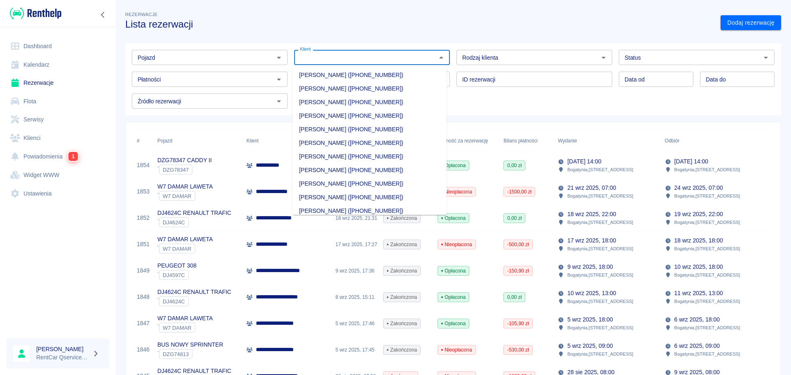
click at [344, 57] on input "Klient" at bounding box center [365, 57] width 137 height 10
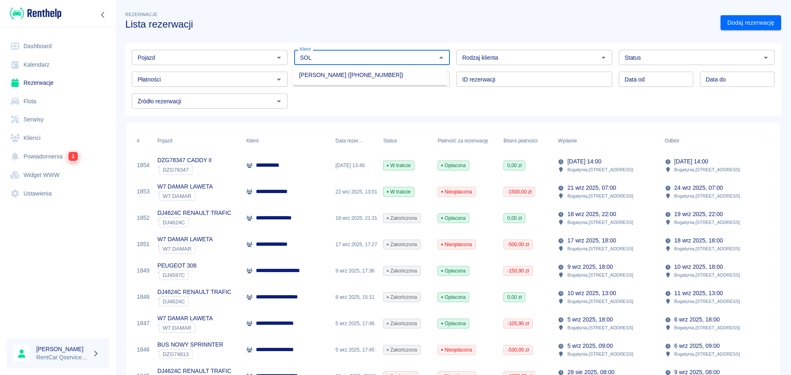
click at [322, 73] on li "[PERSON_NAME] ([PHONE_NUMBER])" at bounding box center [369, 75] width 154 height 14
type input "[PERSON_NAME] ([PHONE_NUMBER])"
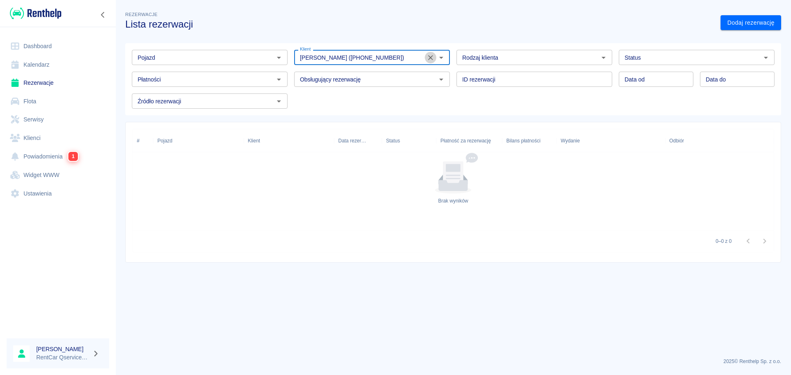
click at [432, 56] on icon "Wyczyść" at bounding box center [430, 57] width 5 height 5
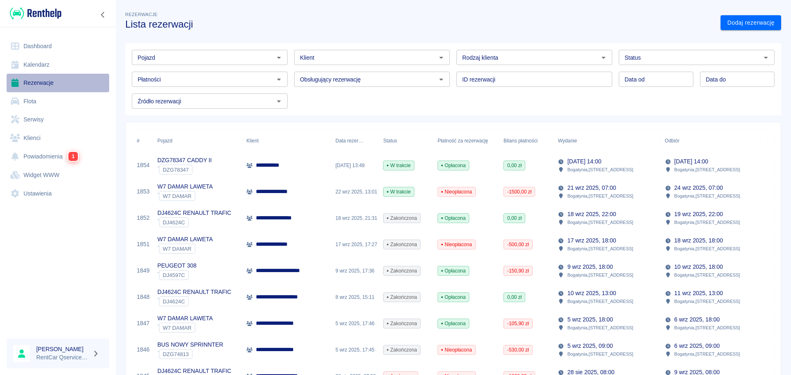
click at [37, 82] on link "Rezerwacje" at bounding box center [58, 83] width 103 height 19
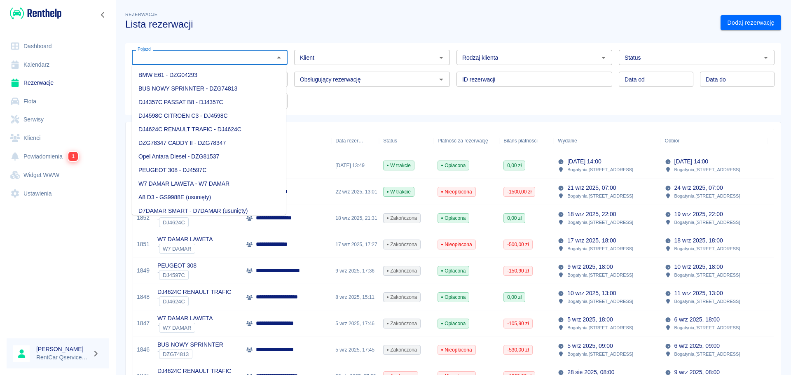
click at [208, 62] on input "Pojazd" at bounding box center [202, 57] width 137 height 10
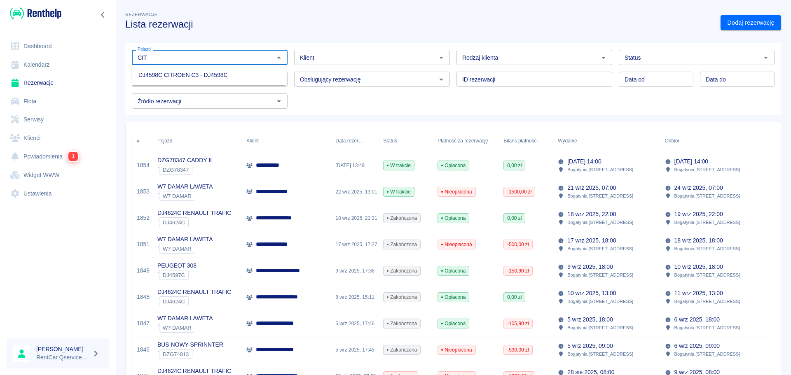
click at [213, 71] on li "DJ4598C CITROEN C3 - DJ4598C" at bounding box center [209, 75] width 154 height 14
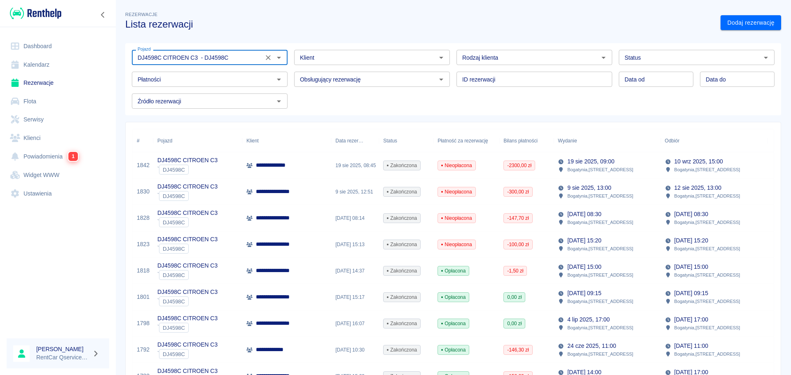
type input "DJ4598C CITROEN C3 - DJ4598C"
click at [346, 101] on div "Pojazd DJ4598C CITROEN C3 - DJ4598C Pojazd Klient Klient Rodzaj klienta Rodzaj …" at bounding box center [449, 75] width 649 height 65
click at [690, 43] on div "Pojazd DJ4598C CITROEN C3 - DJ4598C Pojazd Klient Klient Rodzaj klienta Rodzaj …" at bounding box center [450, 76] width 662 height 79
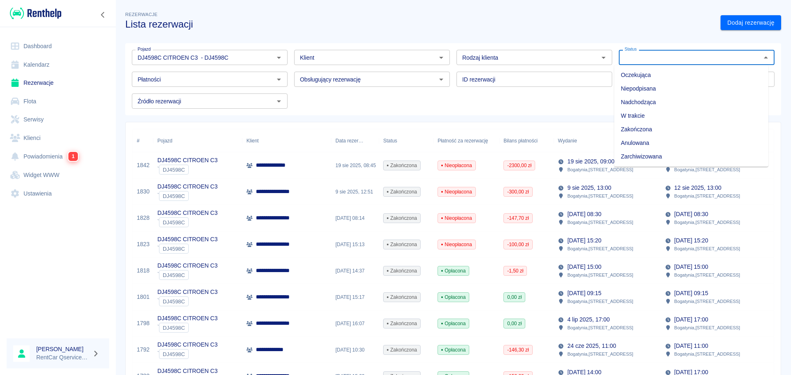
drag, startPoint x: 683, startPoint y: 57, endPoint x: 684, endPoint y: 63, distance: 5.8
click at [684, 63] on div "Status" at bounding box center [697, 57] width 156 height 15
click at [684, 59] on input "Status" at bounding box center [689, 57] width 137 height 10
click at [647, 143] on li "Anulowana" at bounding box center [691, 143] width 154 height 14
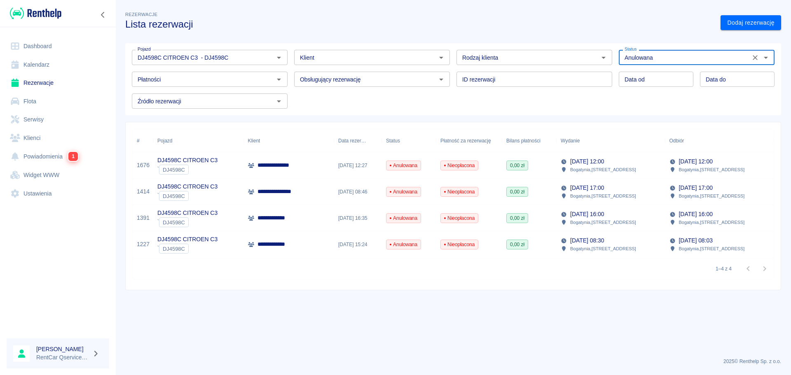
click at [700, 56] on input "Anulowana" at bounding box center [684, 57] width 126 height 10
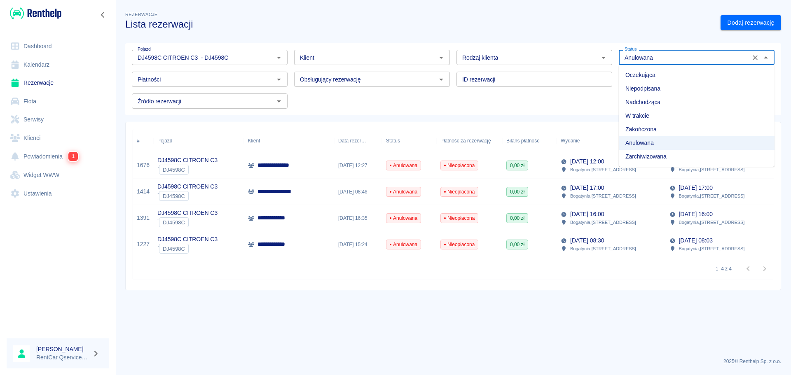
click at [654, 154] on li "Zarchiwizowana" at bounding box center [697, 157] width 156 height 14
type input "Zarchiwizowana"
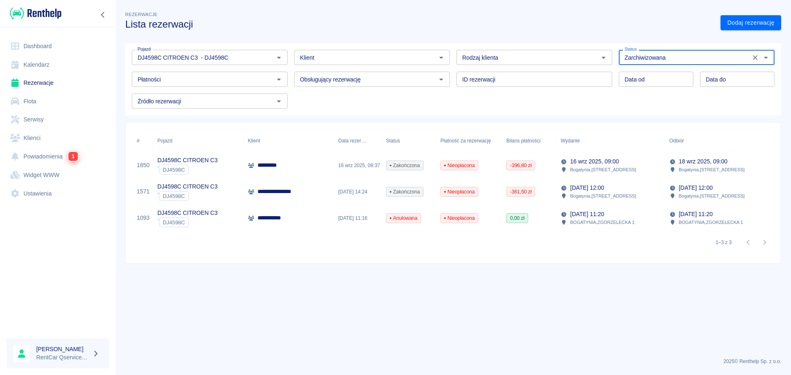
click at [199, 162] on p "DJ4598C CITROEN C3" at bounding box center [187, 160] width 60 height 9
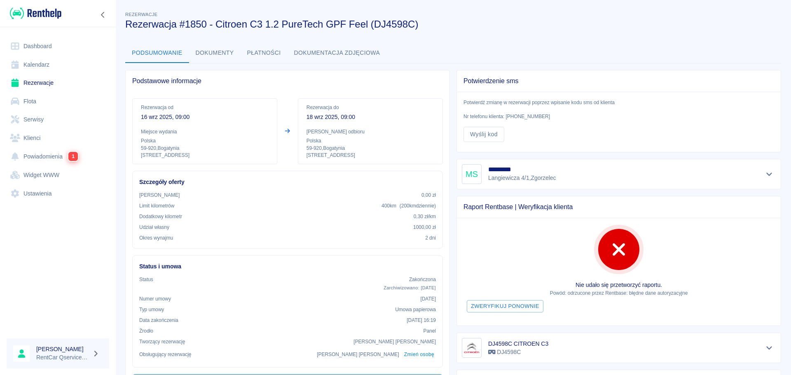
click at [210, 53] on button "Dokumenty" at bounding box center [214, 53] width 51 height 20
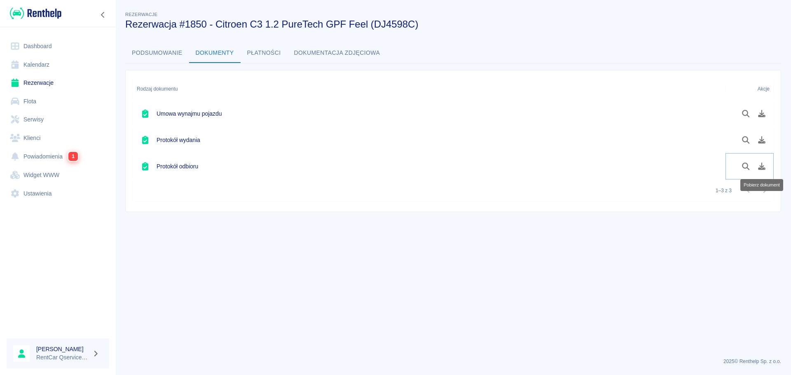
click at [759, 167] on icon "Pobierz dokument" at bounding box center [761, 166] width 9 height 7
click at [33, 79] on link "Rezerwacje" at bounding box center [58, 83] width 103 height 19
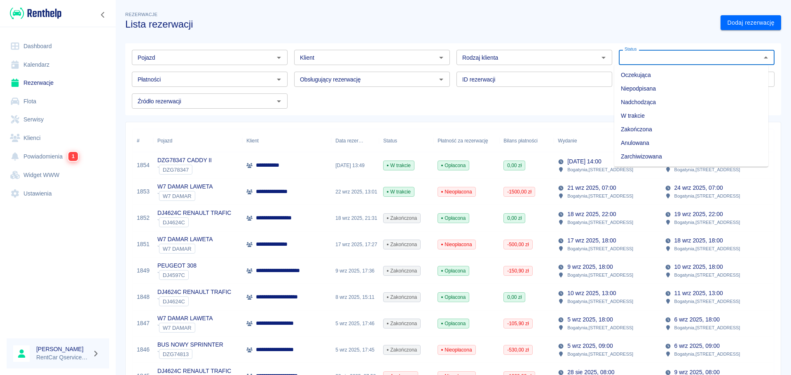
click at [683, 63] on input "Status" at bounding box center [689, 57] width 137 height 10
click at [654, 155] on li "Zarchiwizowana" at bounding box center [691, 157] width 154 height 14
type input "Zarchiwizowana"
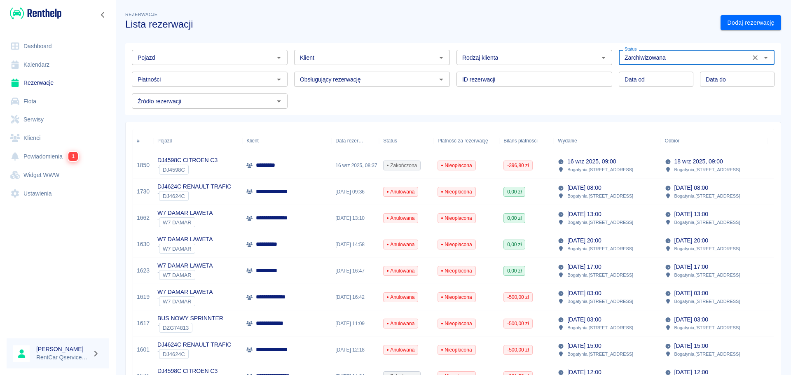
click at [267, 160] on div "*********" at bounding box center [286, 165] width 89 height 26
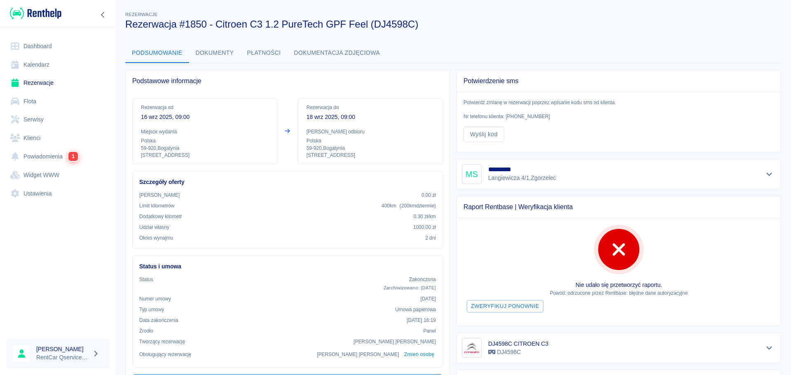
click at [220, 48] on button "Dokumenty" at bounding box center [214, 53] width 51 height 20
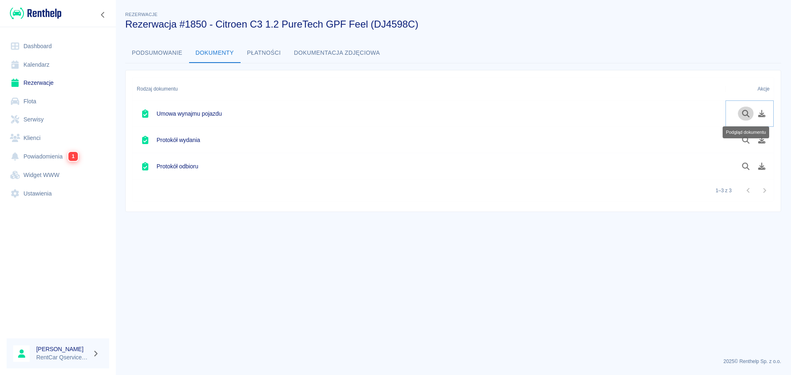
click at [739, 111] on button "Podgląd dokumentu" at bounding box center [746, 114] width 16 height 14
